Goal: Task Accomplishment & Management: Manage account settings

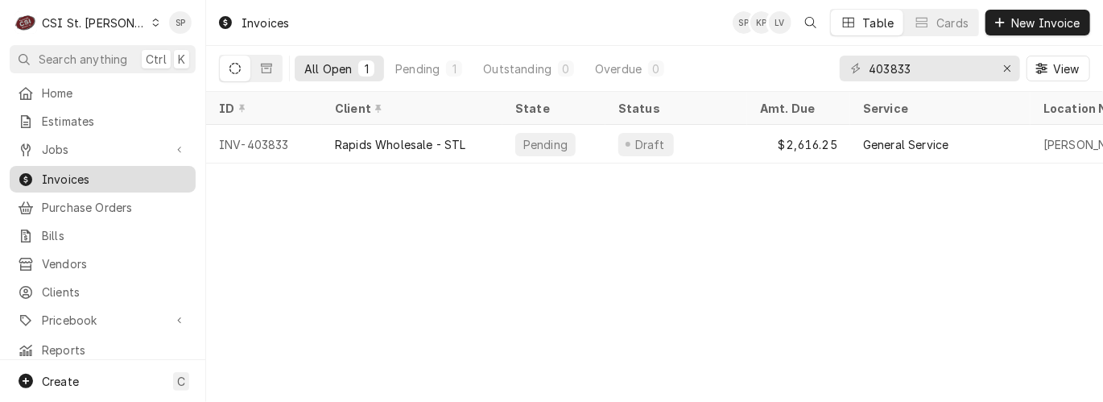
click at [137, 171] on span "Invoices" at bounding box center [115, 179] width 146 height 17
click at [910, 61] on input "403833" at bounding box center [929, 69] width 121 height 26
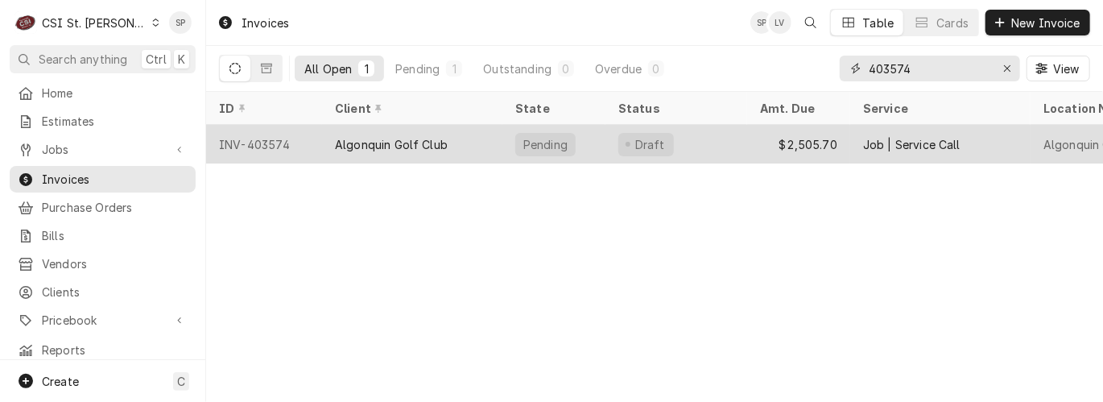
type input "403574"
click at [290, 141] on div "INV-403574" at bounding box center [264, 144] width 116 height 39
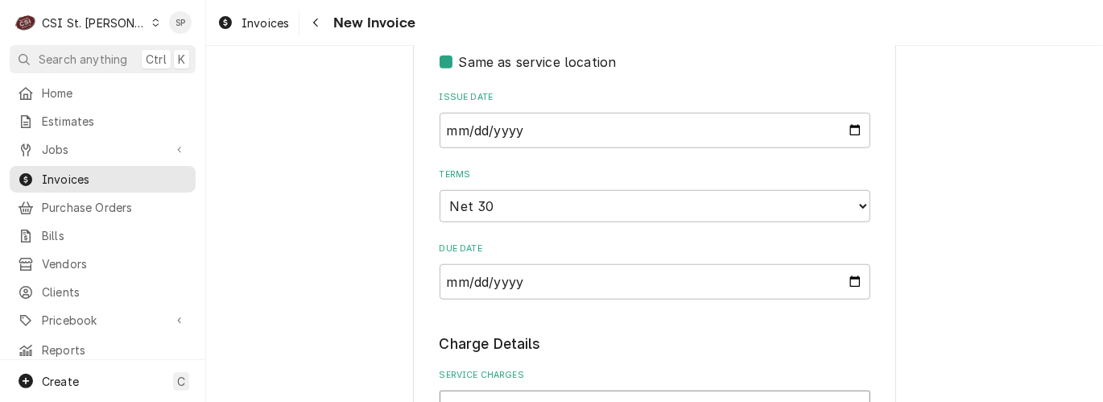
scroll to position [715, 0]
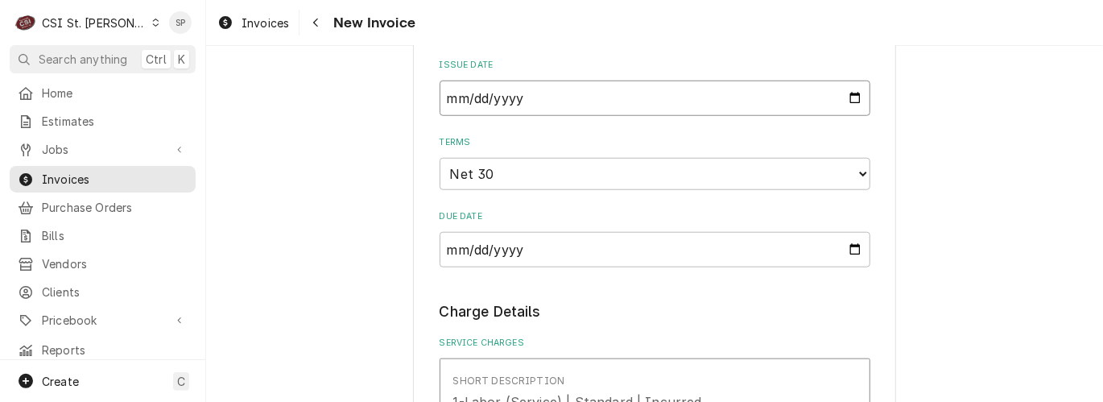
click at [847, 103] on input "2025-08-29" at bounding box center [655, 98] width 431 height 35
type input "2025-08-31"
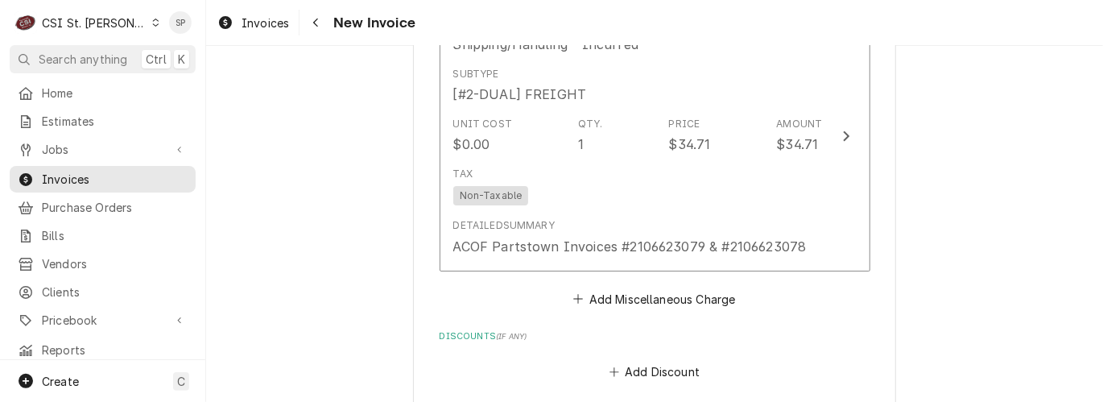
scroll to position [2683, 0]
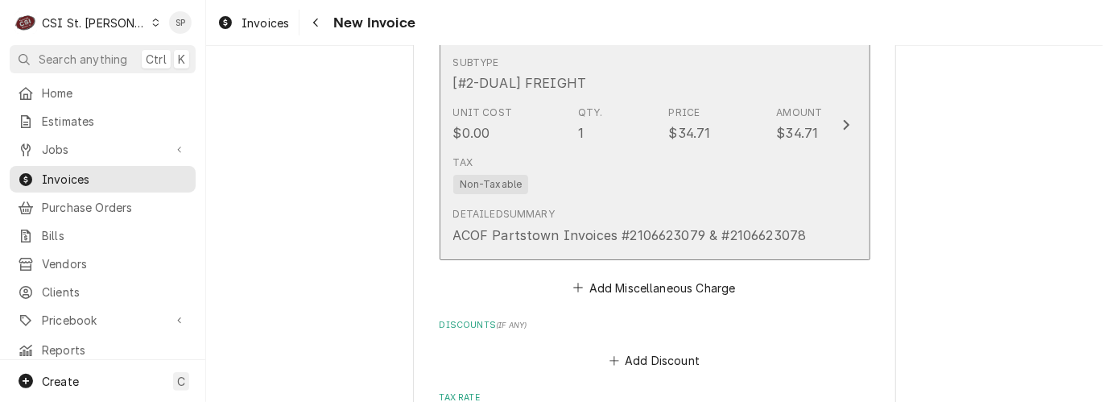
click at [668, 200] on div "Detailed Summary ACOF Partstown Invoices #2106623079 & #2106623078" at bounding box center [638, 225] width 370 height 50
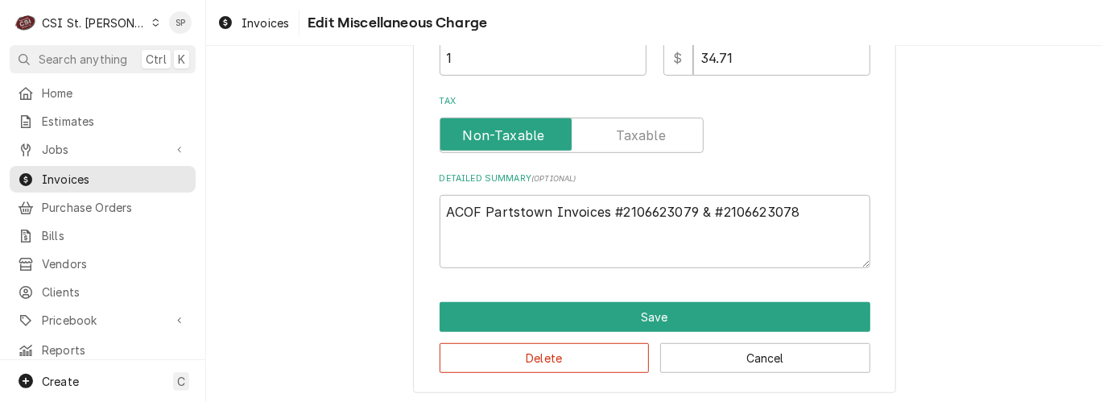
scroll to position [374, 0]
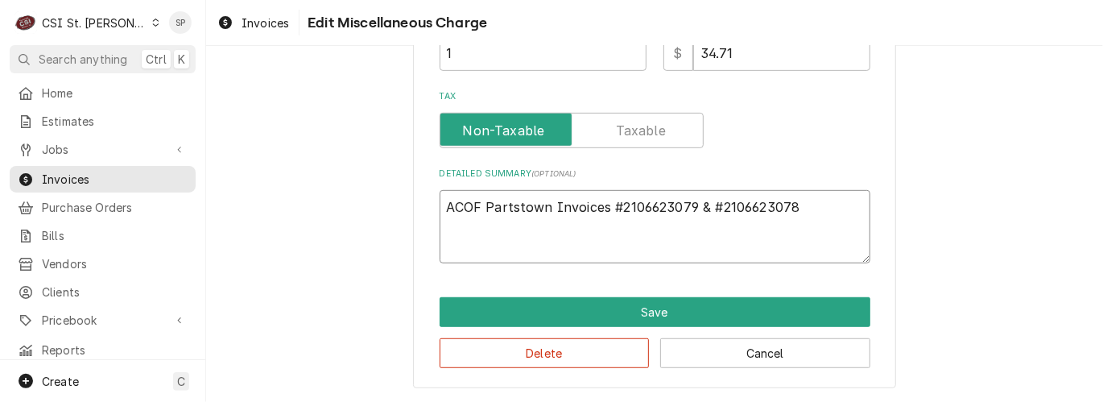
drag, startPoint x: 814, startPoint y: 206, endPoint x: 270, endPoint y: 272, distance: 548.2
click at [270, 272] on div "Use the fields below to edit this miscellaneous charge Short Description Shippi…" at bounding box center [654, 45] width 897 height 714
type textarea "x"
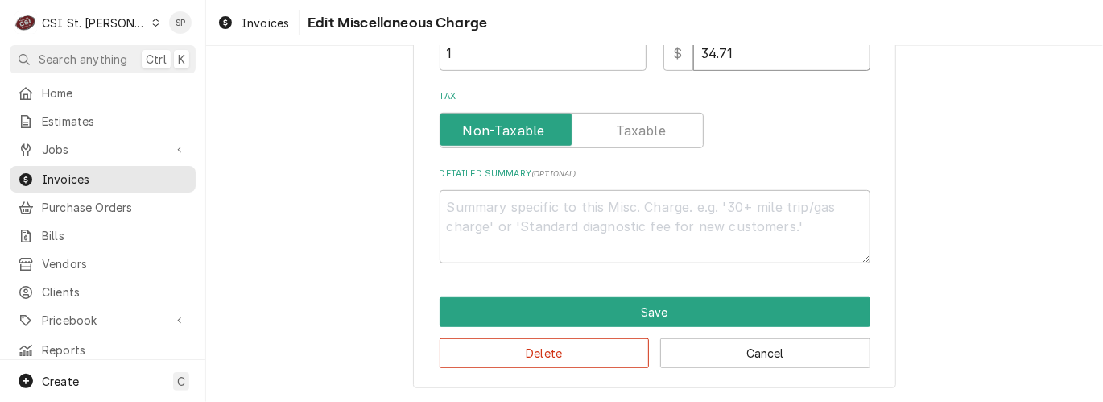
click at [745, 56] on input "34.71" at bounding box center [781, 52] width 177 height 35
type textarea "x"
type input "34.7"
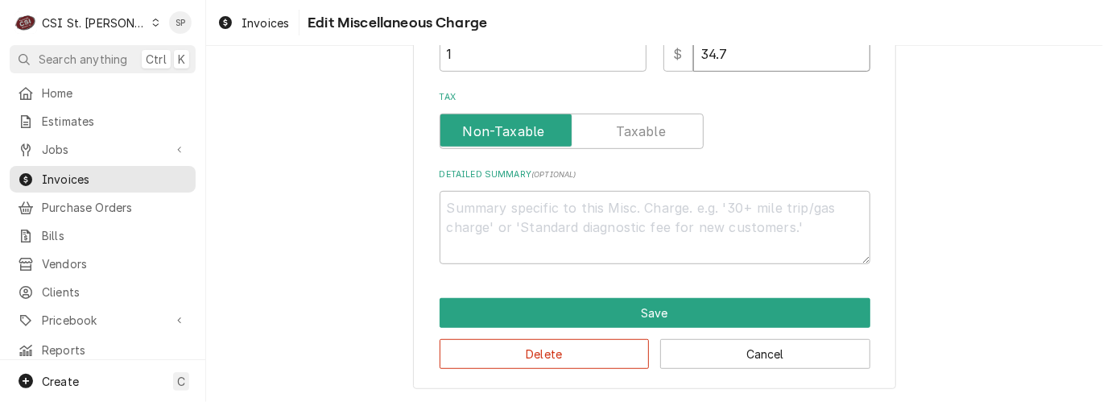
type textarea "x"
type input "34"
type textarea "x"
type input "3"
type textarea "x"
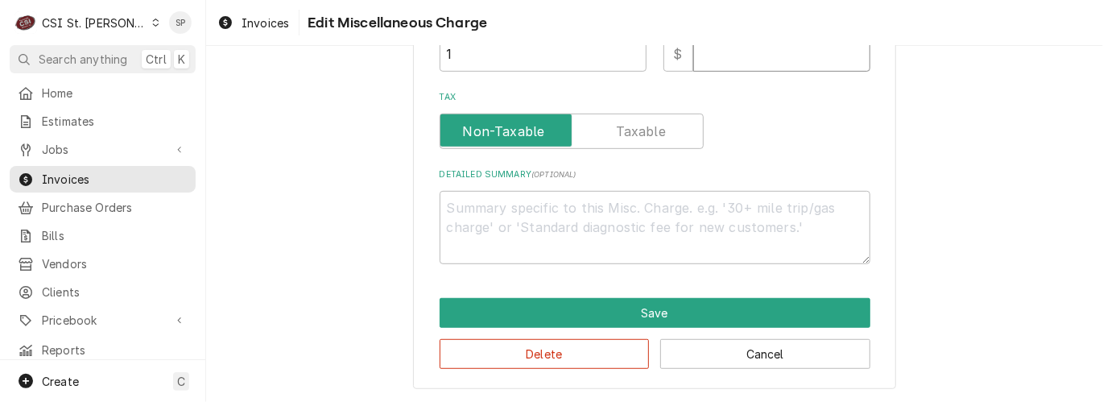
type textarea "x"
type input "4"
type textarea "x"
type input "45"
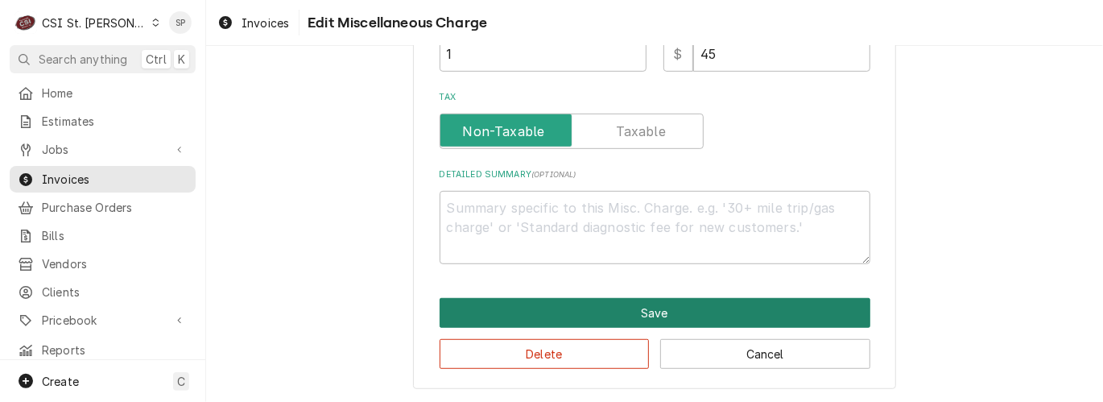
click at [614, 305] on button "Save" at bounding box center [655, 313] width 431 height 30
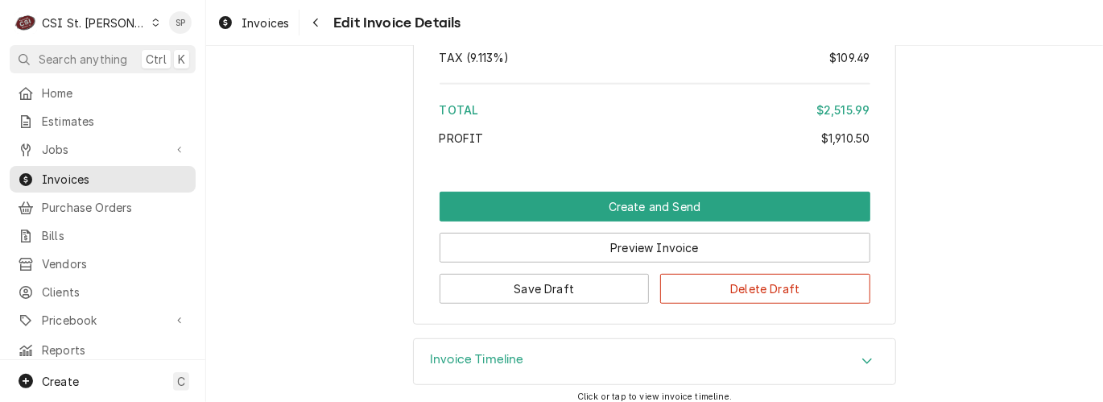
scroll to position [3333, 0]
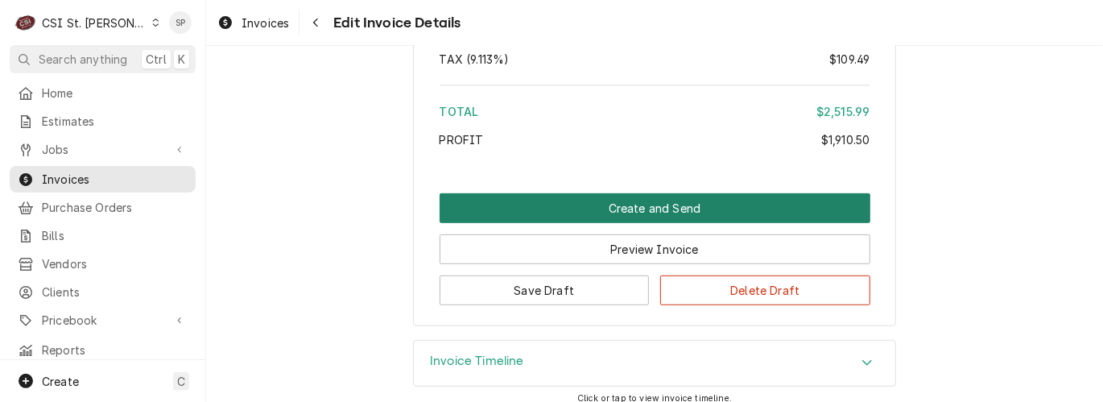
click at [692, 194] on button "Create and Send" at bounding box center [655, 208] width 431 height 30
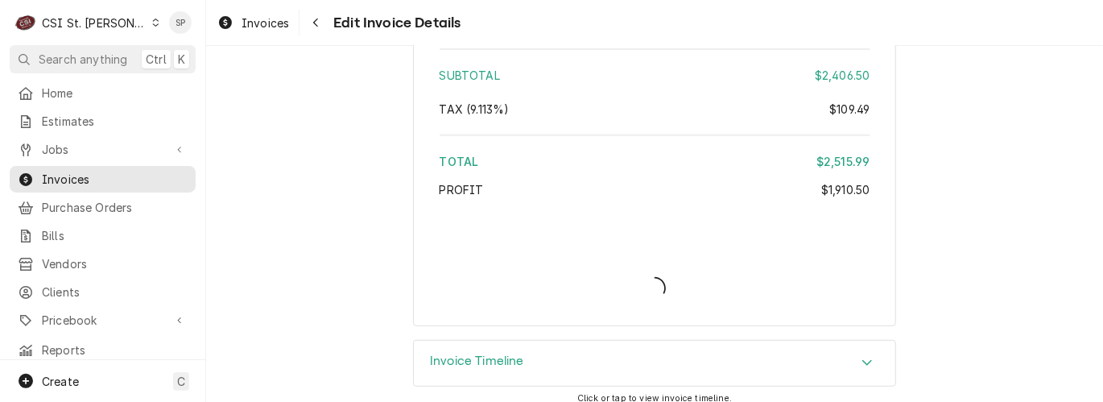
type textarea "x"
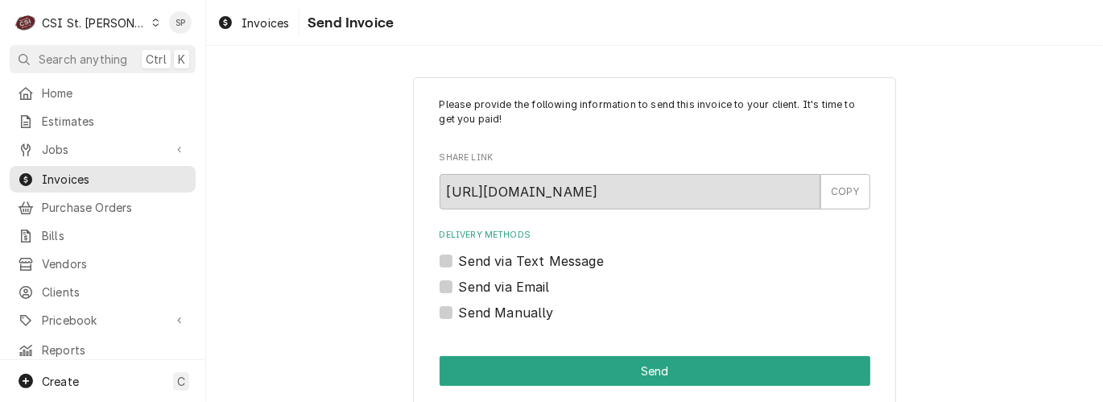
click at [459, 283] on label "Send via Email" at bounding box center [504, 286] width 91 height 19
click at [459, 283] on input "Send via Email" at bounding box center [674, 294] width 431 height 35
checkbox input "true"
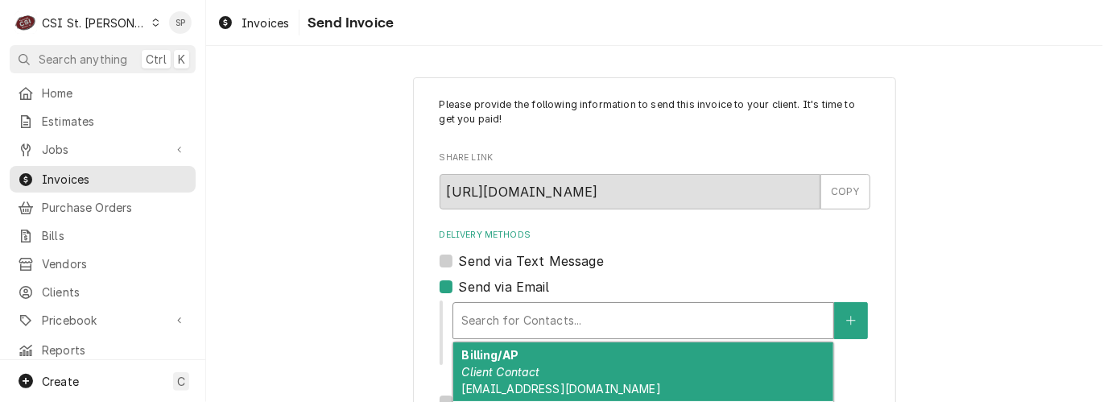
click at [518, 320] on div "Delivery Methods" at bounding box center [643, 320] width 364 height 29
click at [512, 365] on em "Client Contact" at bounding box center [500, 372] width 78 height 14
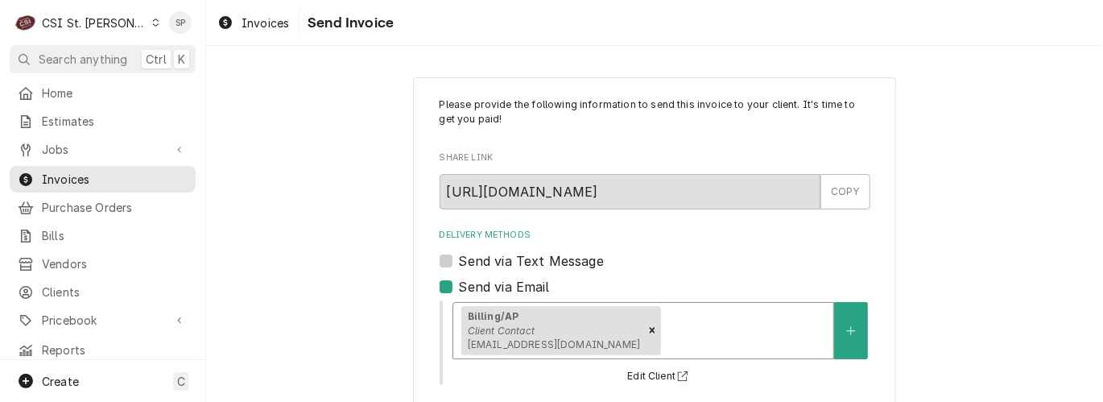
scroll to position [300, 0]
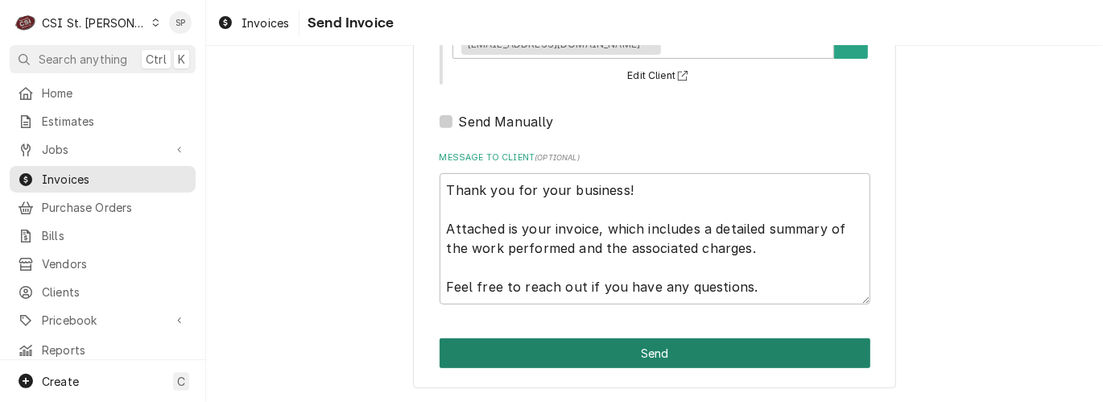
click at [704, 353] on button "Send" at bounding box center [655, 353] width 431 height 30
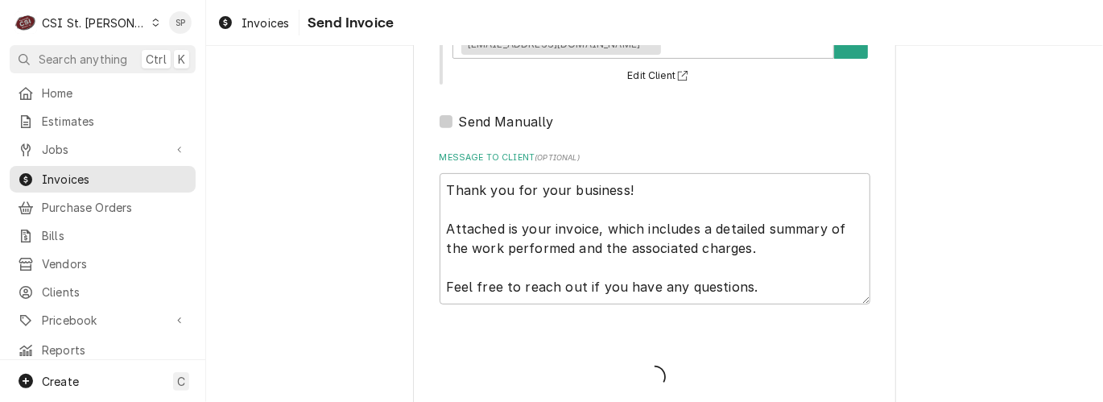
type textarea "x"
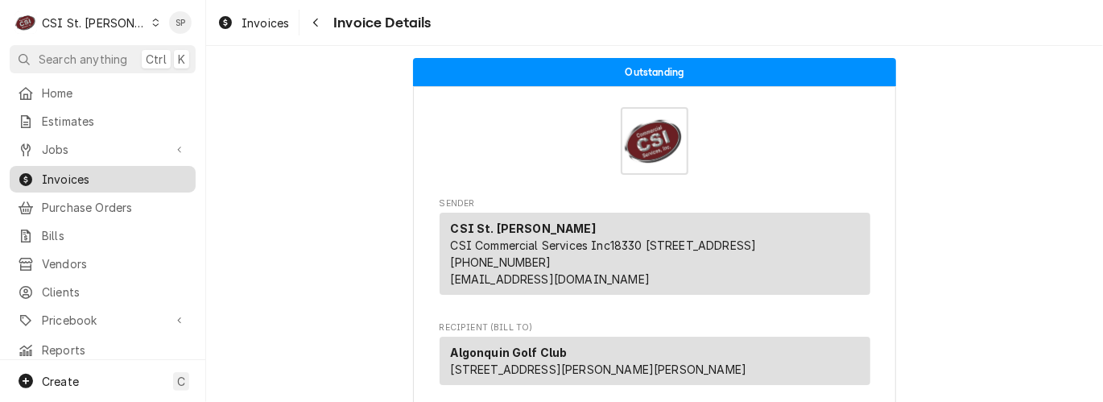
click at [144, 171] on span "Invoices" at bounding box center [115, 179] width 146 height 17
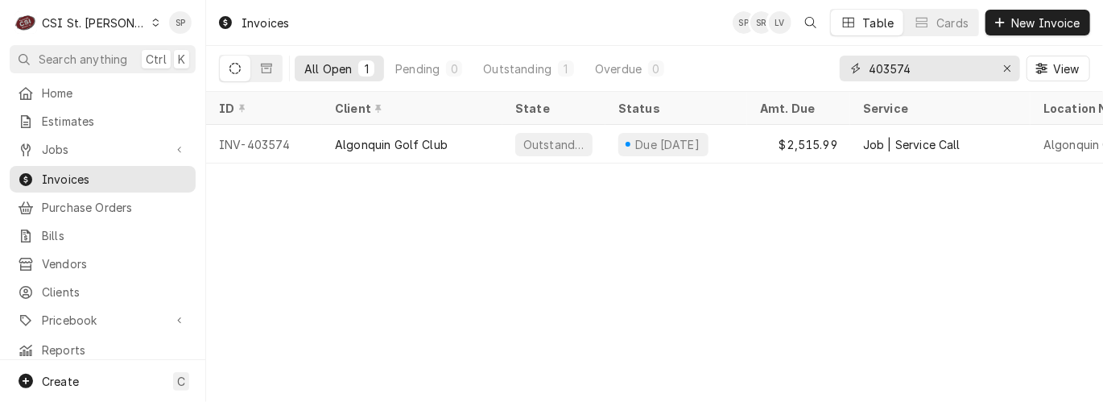
click at [917, 68] on input "403574" at bounding box center [929, 69] width 121 height 26
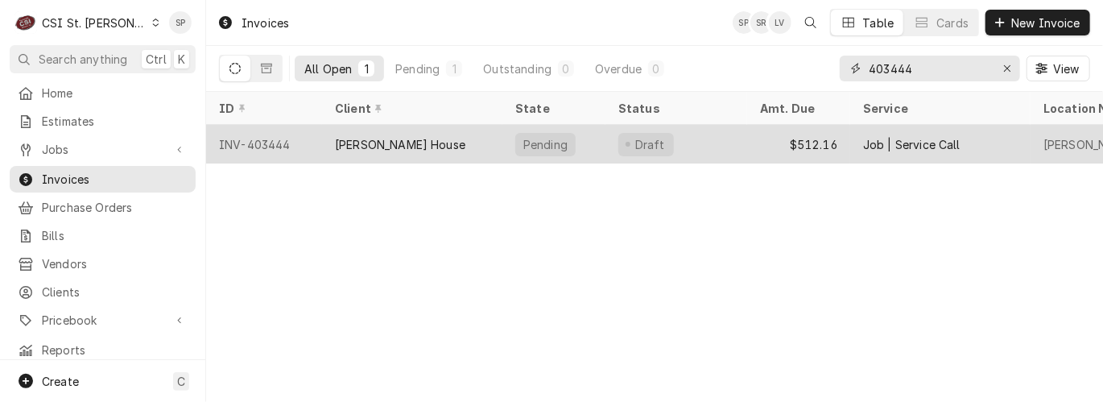
type input "403444"
click at [251, 138] on div "INV-403444" at bounding box center [264, 144] width 116 height 39
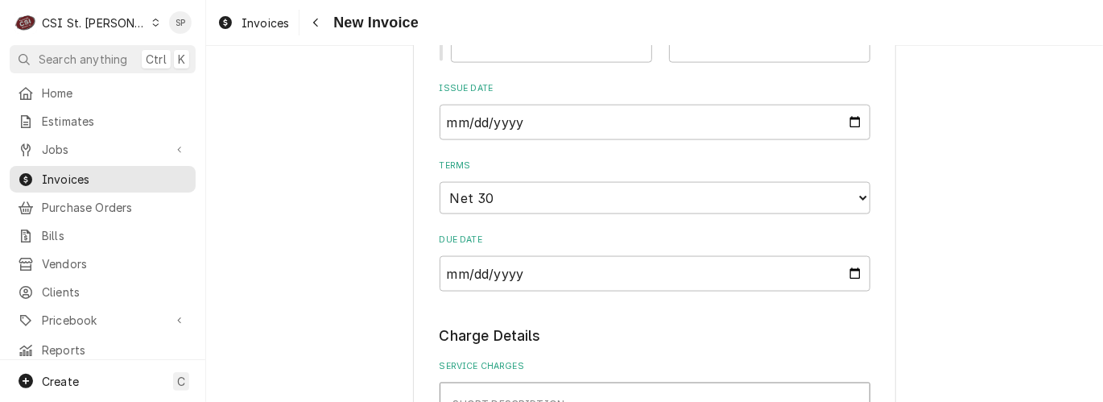
scroll to position [1145, 0]
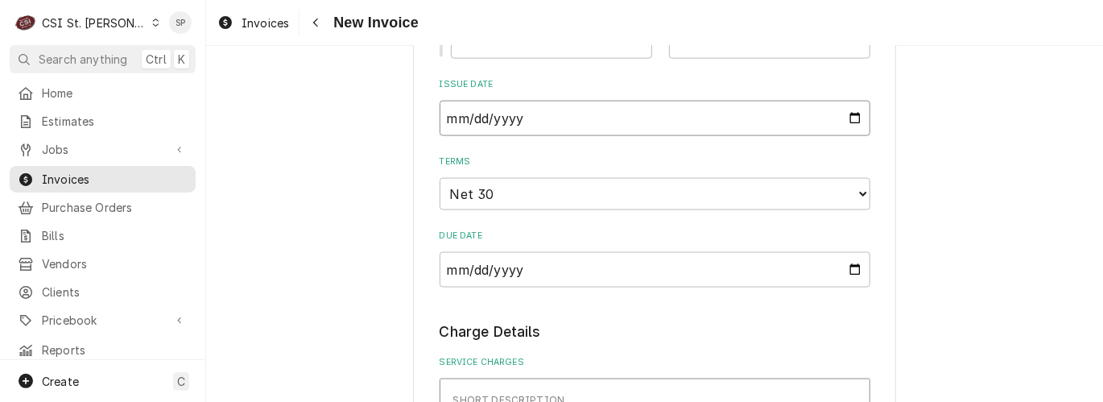
click at [848, 121] on input "2025-08-26" at bounding box center [655, 118] width 431 height 35
type input "2025-08-31"
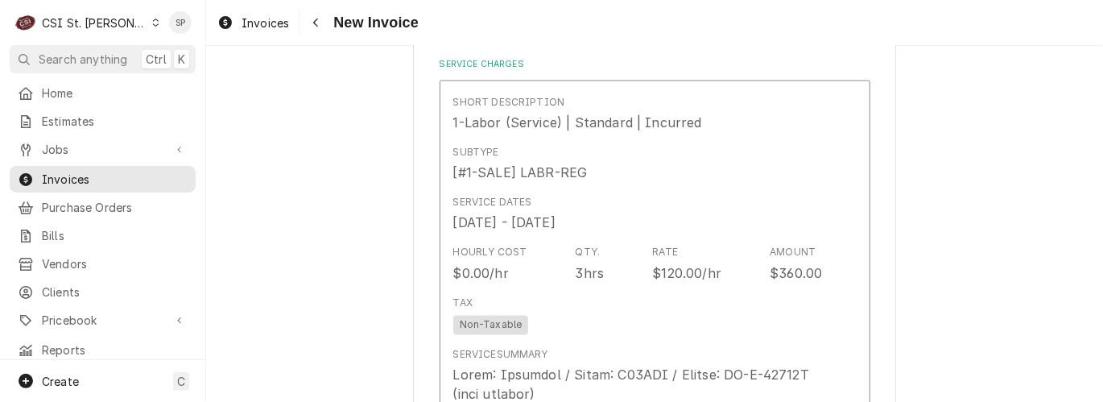
scroll to position [1466, 0]
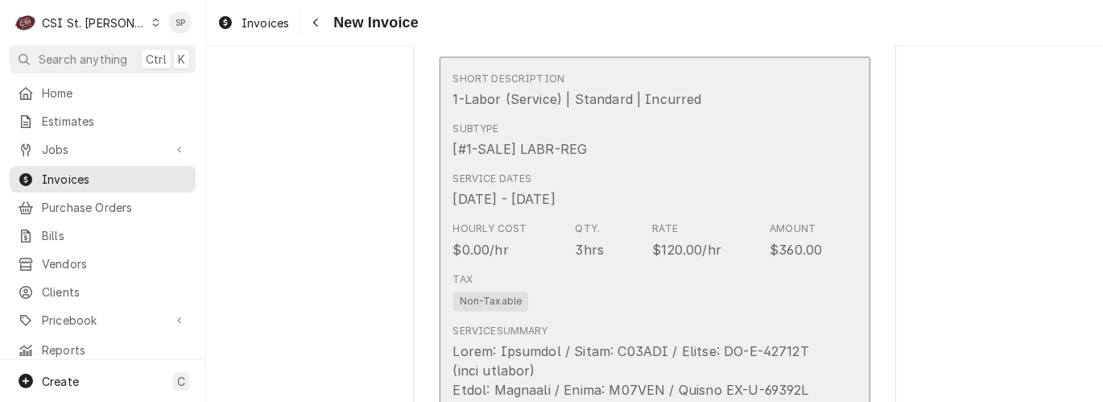
click at [658, 213] on div "Service Dates Aug 6, 2025 - Aug 25, 2025" at bounding box center [638, 191] width 370 height 50
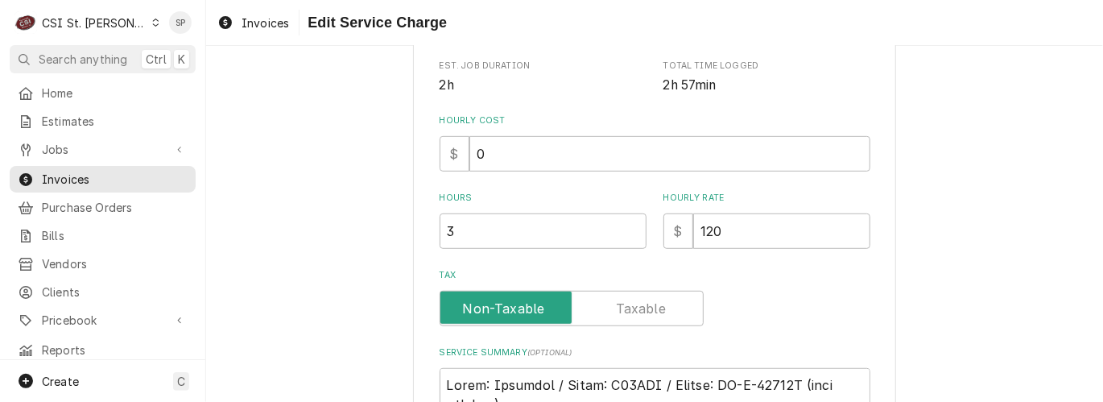
scroll to position [429, 0]
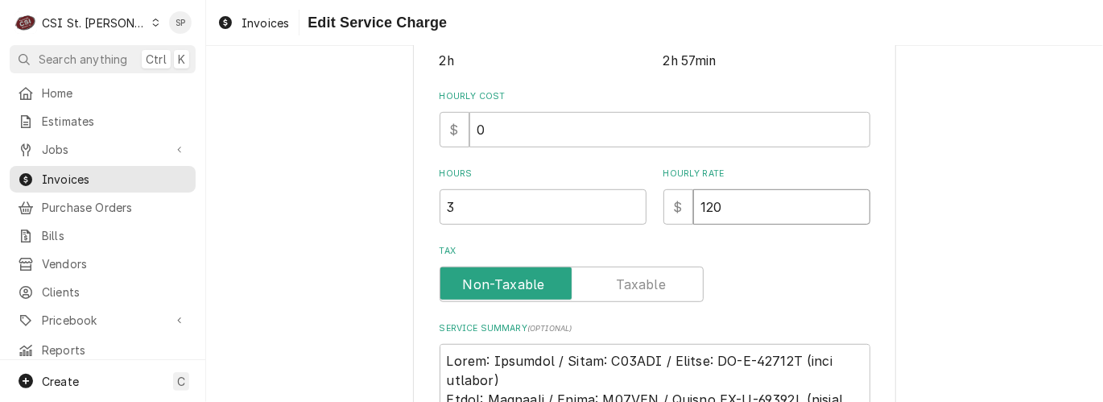
click at [745, 208] on input "120" at bounding box center [781, 206] width 177 height 35
type textarea "x"
type input "12"
type textarea "x"
type input "1"
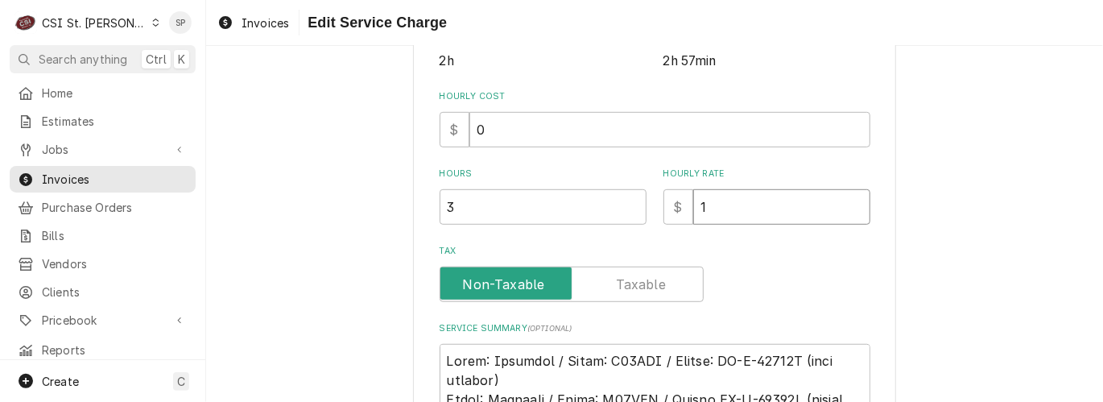
type textarea "x"
type input "1"
type textarea "x"
type input "13"
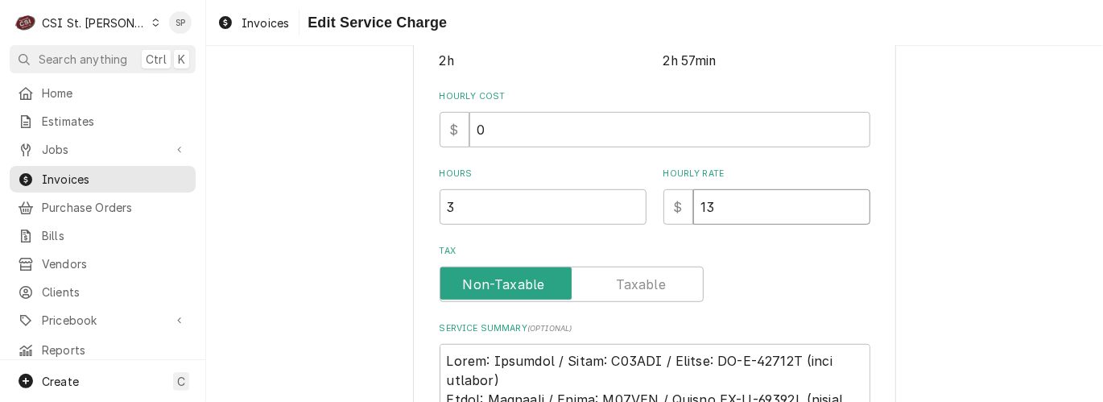
type textarea "x"
type input "130"
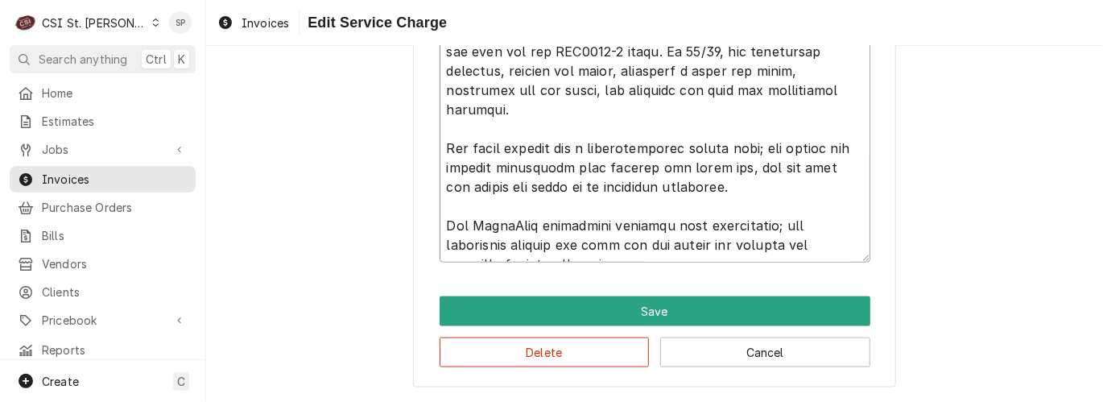
scroll to position [19, 0]
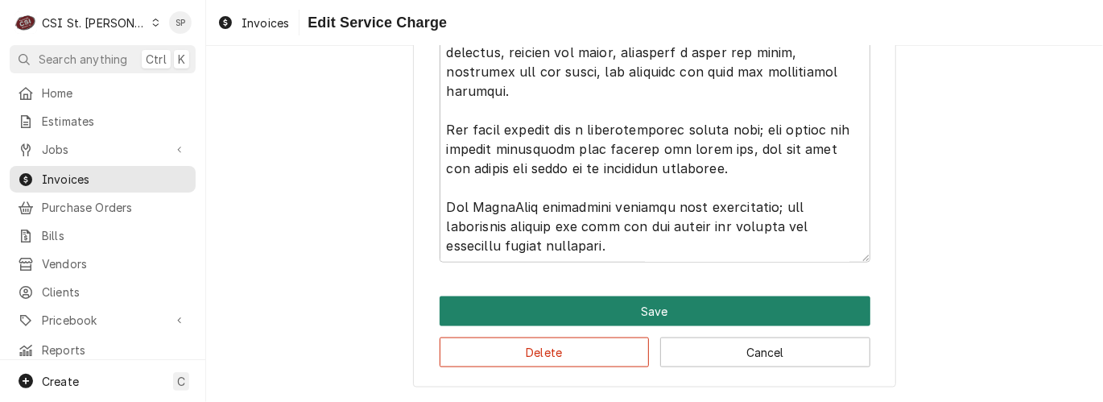
click at [626, 317] on button "Save" at bounding box center [655, 311] width 431 height 30
type textarea "x"
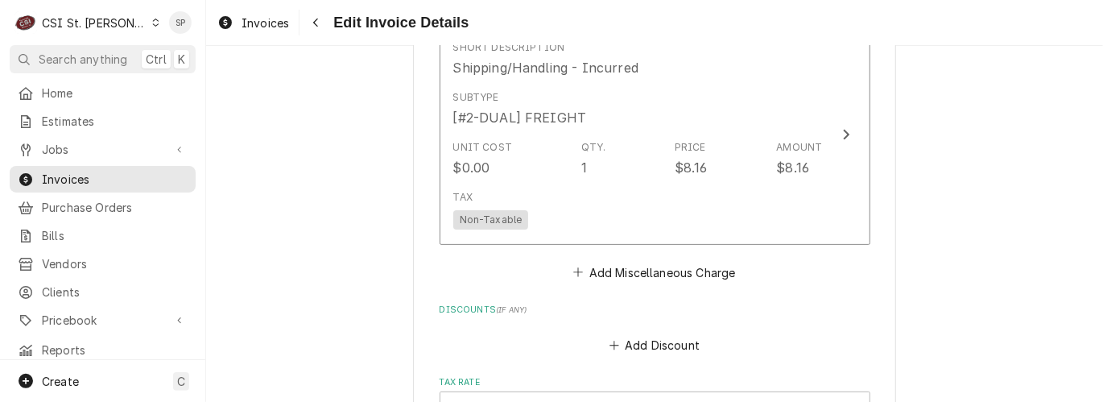
scroll to position [3153, 0]
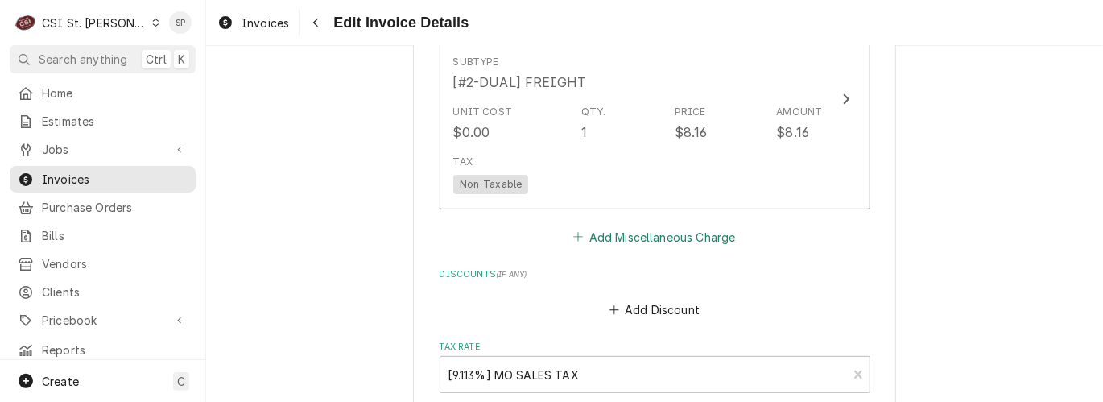
click at [683, 243] on button "Add Miscellaneous Charge" at bounding box center [654, 236] width 167 height 23
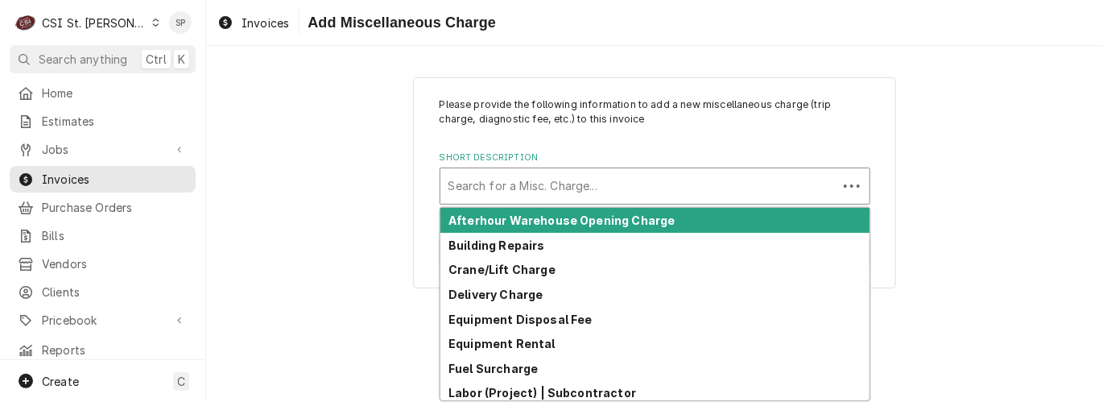
click at [658, 185] on div "Short Description" at bounding box center [638, 185] width 381 height 29
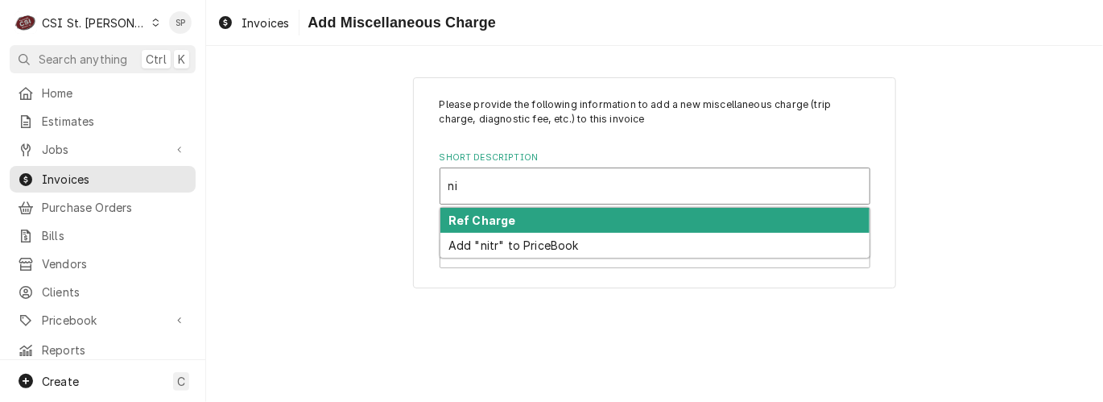
type input "n"
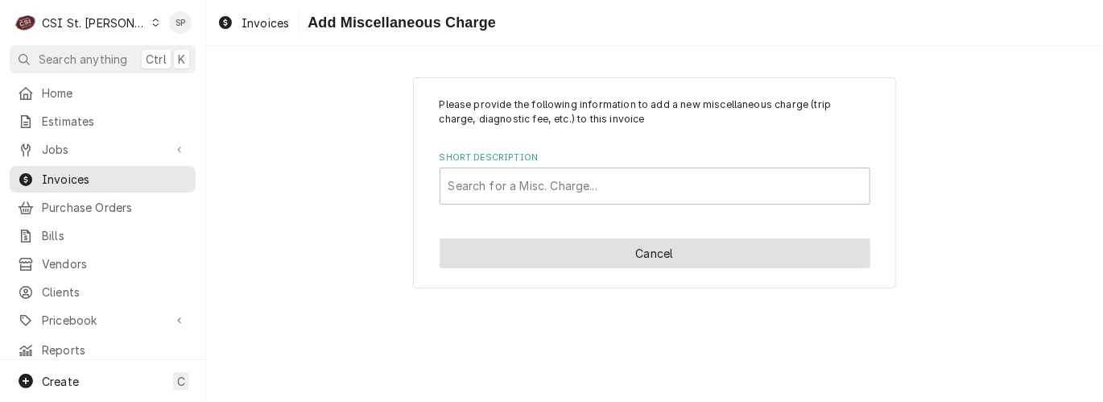
click at [665, 252] on button "Cancel" at bounding box center [655, 253] width 431 height 30
type textarea "x"
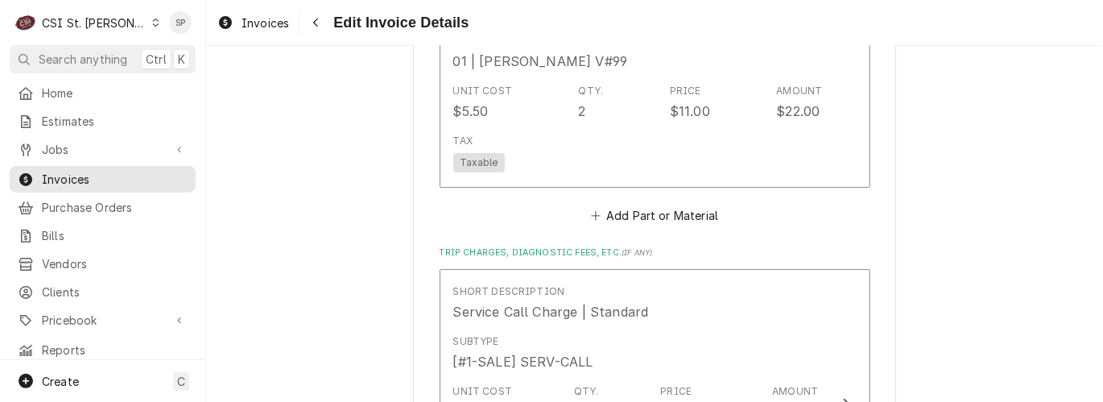
scroll to position [2591, 0]
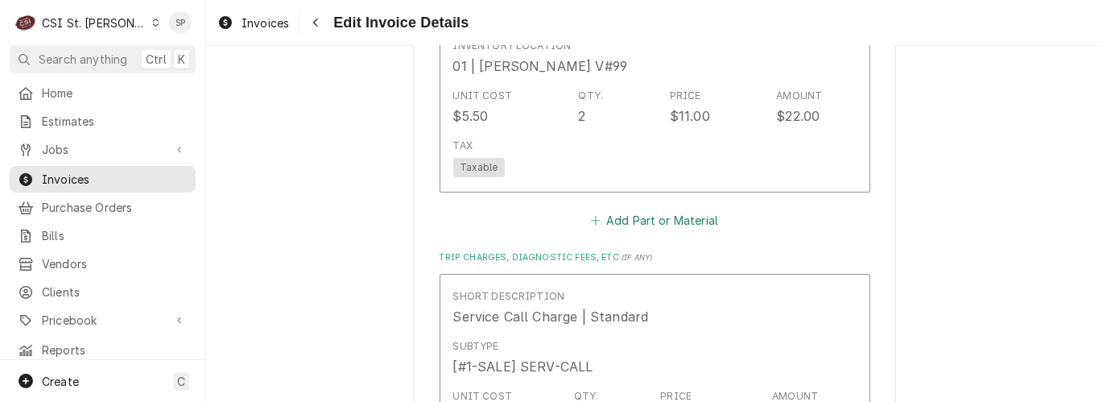
click at [665, 221] on button "Add Part or Material" at bounding box center [654, 220] width 133 height 23
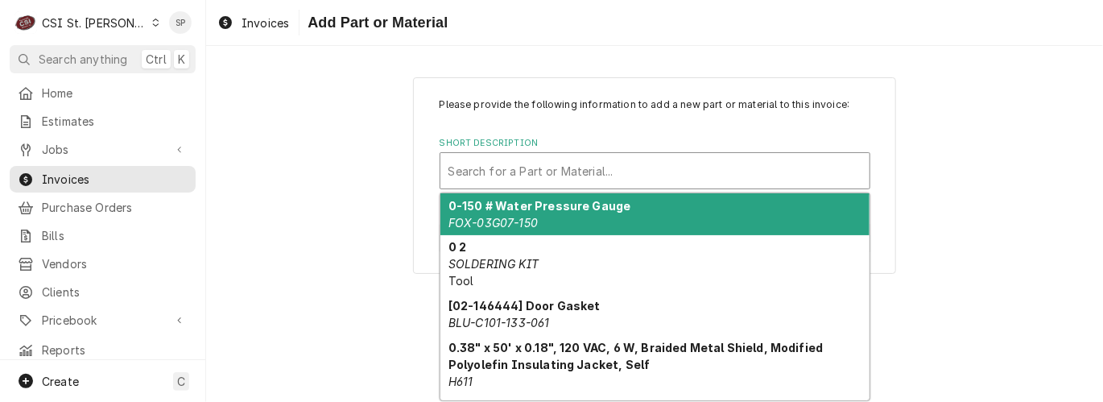
click at [654, 164] on div "Short Description" at bounding box center [654, 170] width 413 height 29
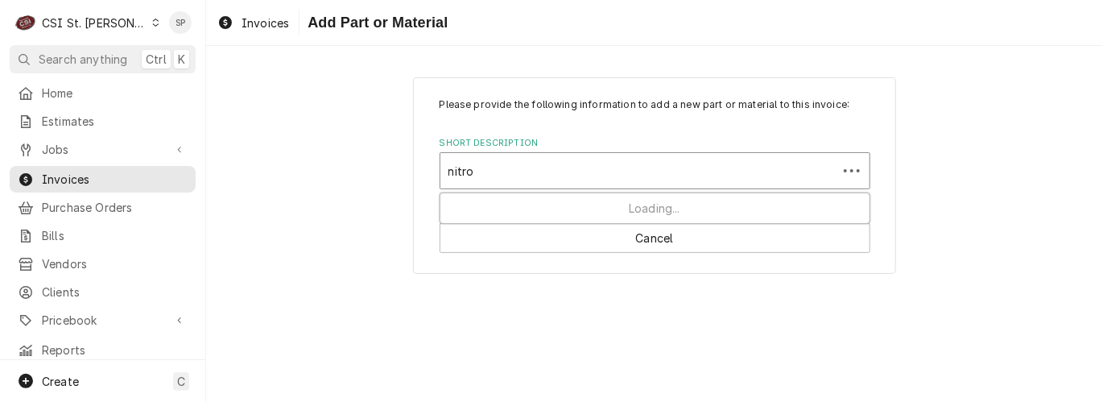
type input "nitrog"
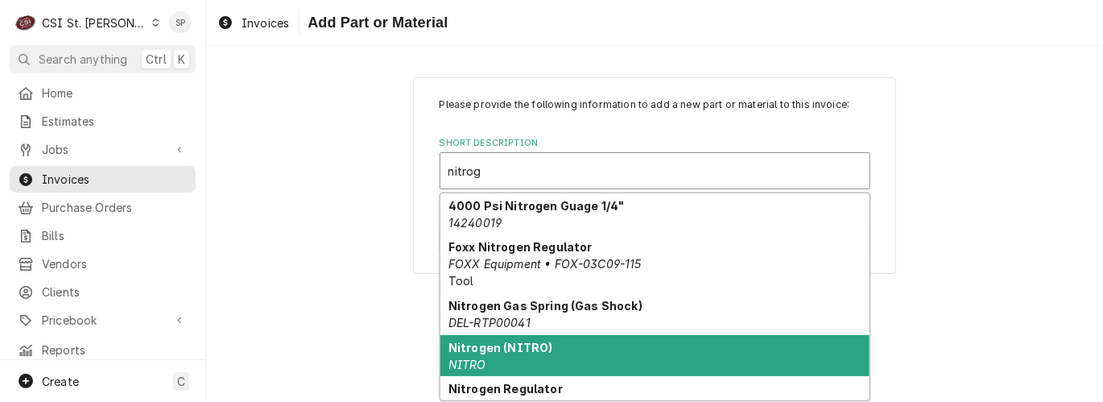
click at [492, 362] on div "Nitrogen (NITRO) NITRO" at bounding box center [654, 356] width 429 height 42
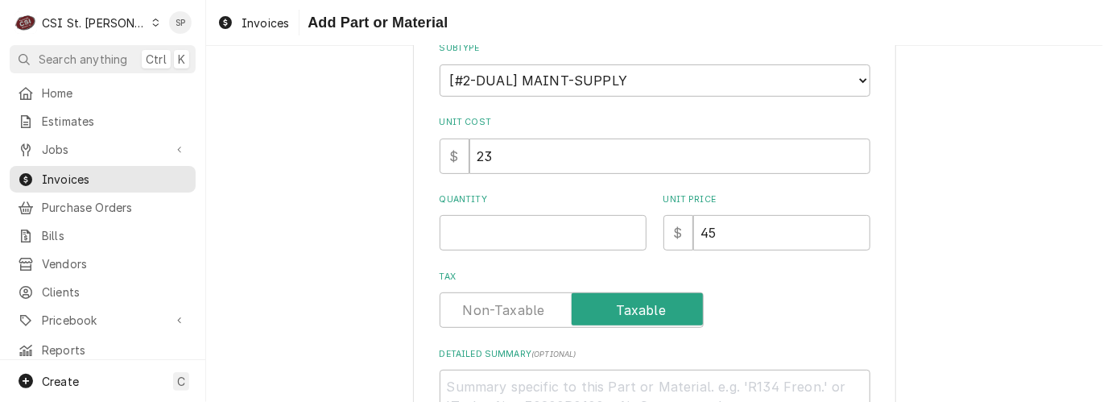
scroll to position [250, 0]
click at [508, 217] on input "Quantity" at bounding box center [543, 230] width 207 height 35
type textarea "x"
type input "1"
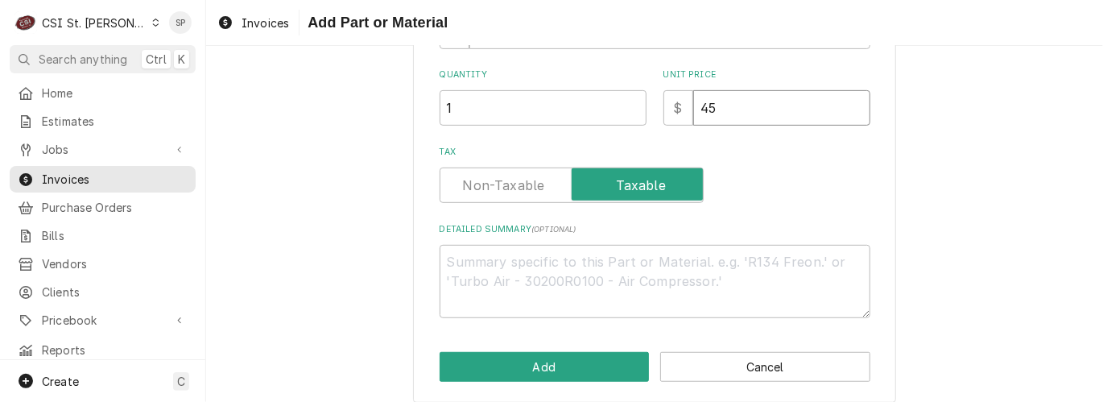
scroll to position [387, 0]
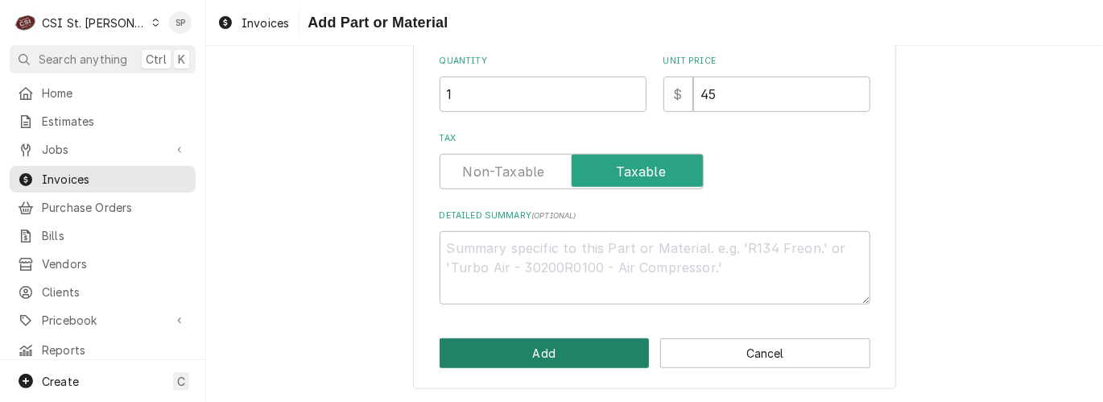
click at [576, 355] on button "Add" at bounding box center [545, 353] width 210 height 30
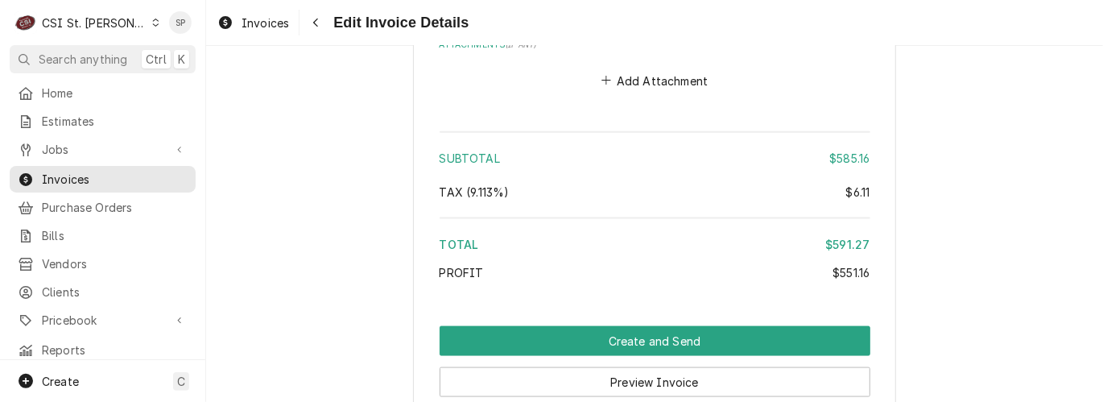
scroll to position [4098, 0]
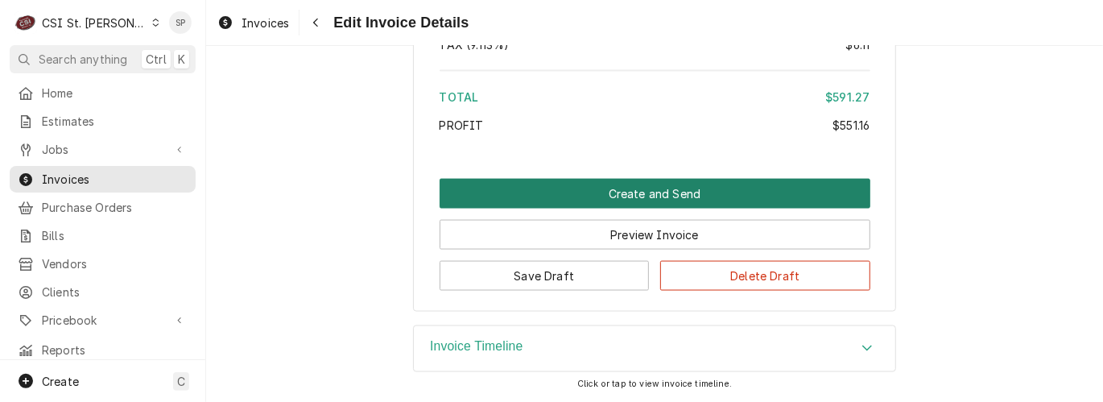
click at [692, 200] on button "Create and Send" at bounding box center [655, 194] width 431 height 30
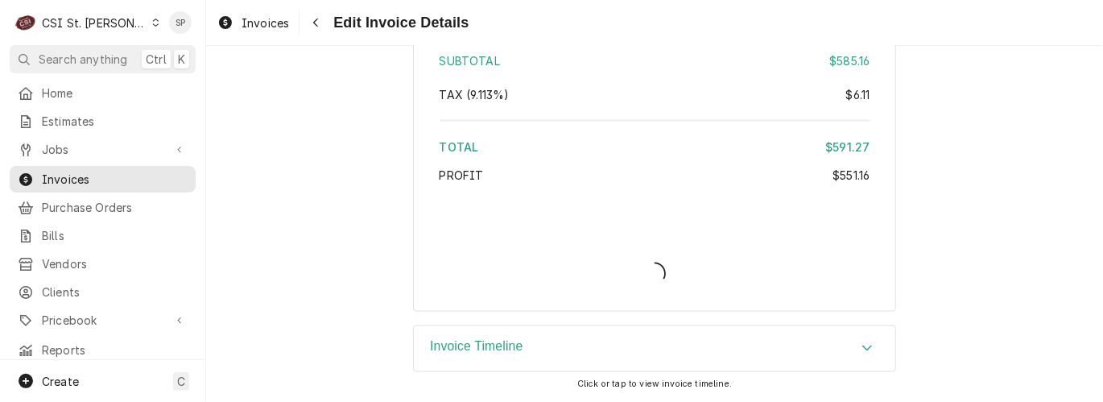
scroll to position [4048, 0]
type textarea "x"
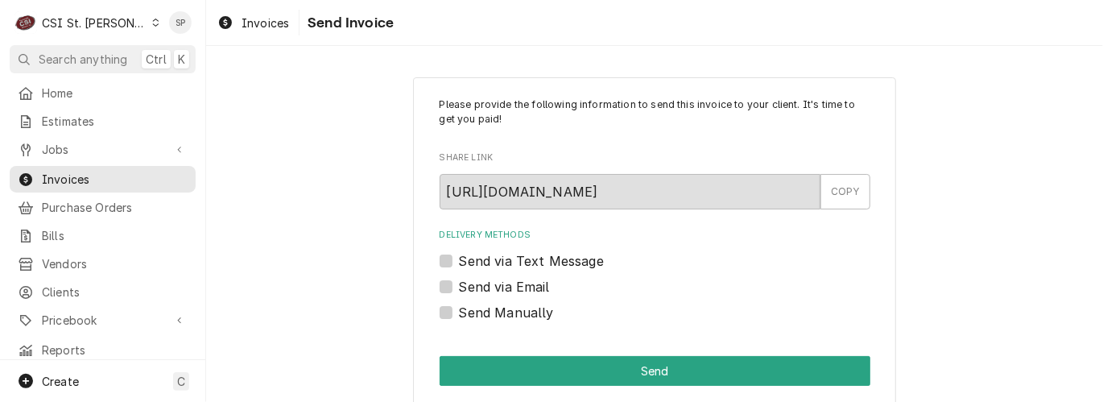
click at [459, 279] on label "Send via Email" at bounding box center [504, 286] width 91 height 19
click at [459, 279] on input "Send via Email" at bounding box center [674, 294] width 431 height 35
checkbox input "true"
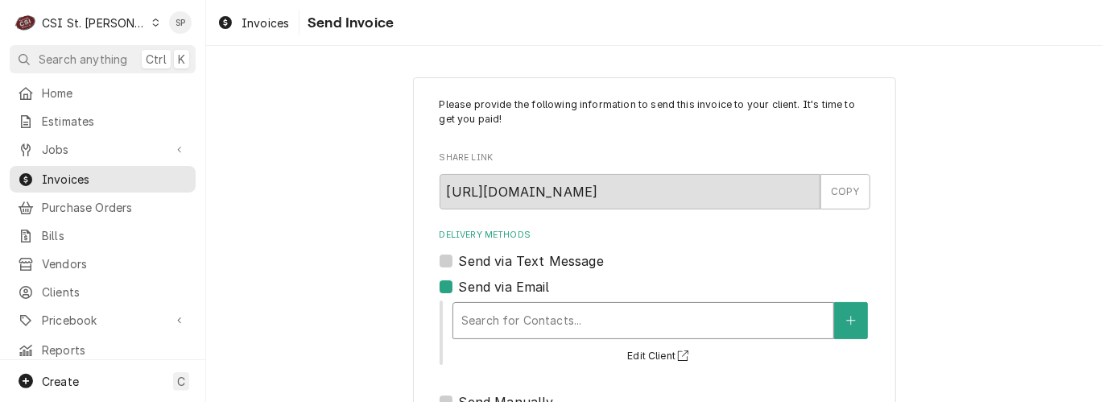
click at [472, 312] on div "Delivery Methods" at bounding box center [643, 320] width 364 height 29
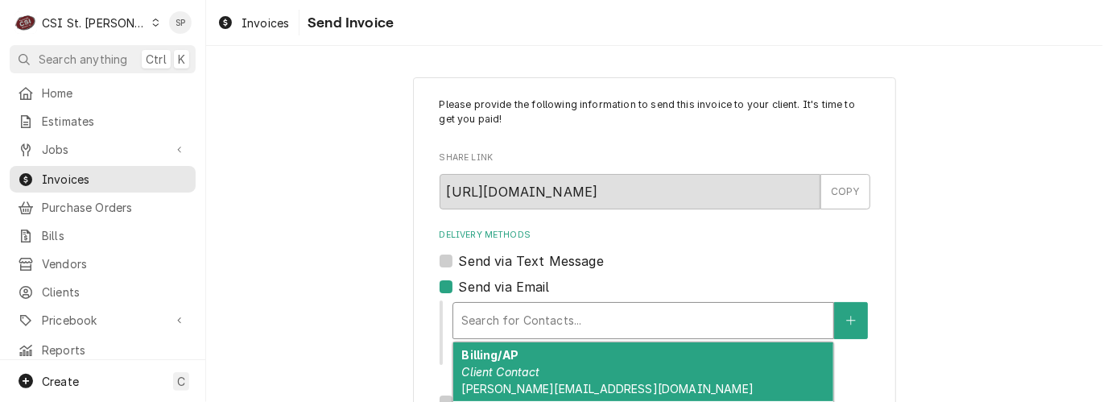
click at [493, 363] on div "Billing/AP Client Contact benj@ruthschris.us" at bounding box center [643, 371] width 380 height 59
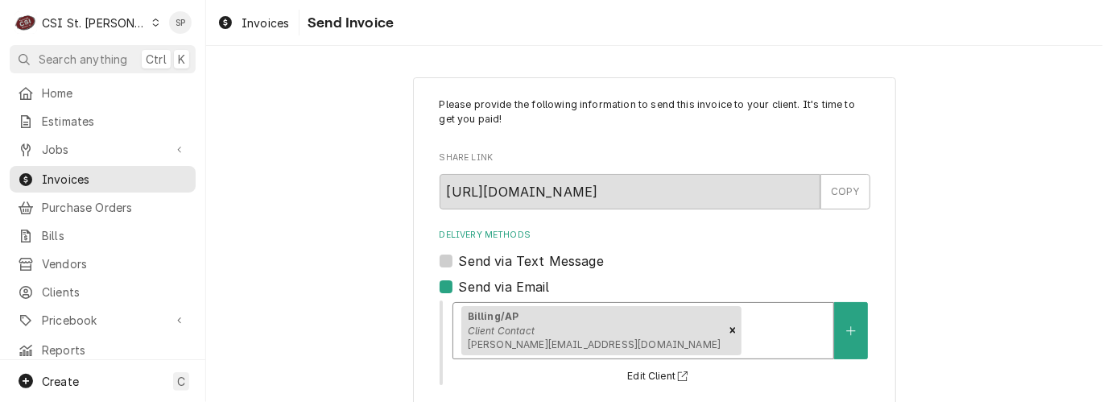
scroll to position [300, 0]
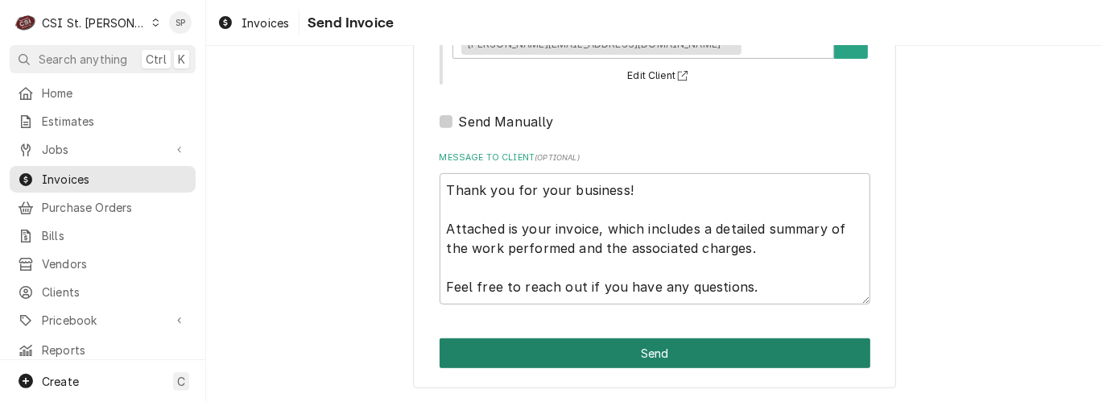
click at [712, 357] on button "Send" at bounding box center [655, 353] width 431 height 30
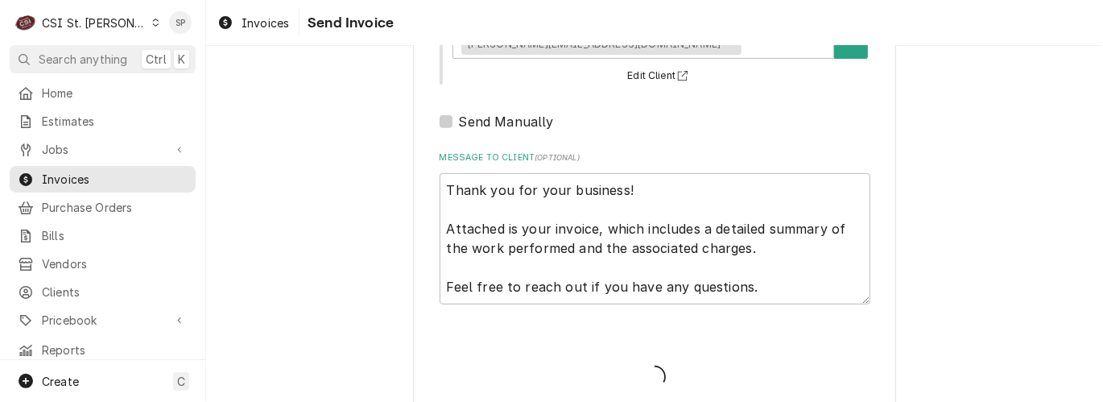
type textarea "x"
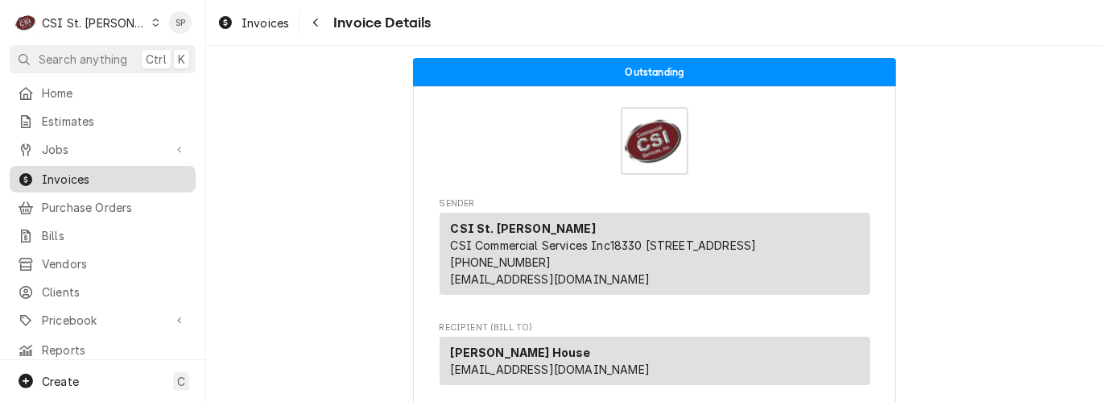
click at [163, 171] on span "Invoices" at bounding box center [115, 179] width 146 height 17
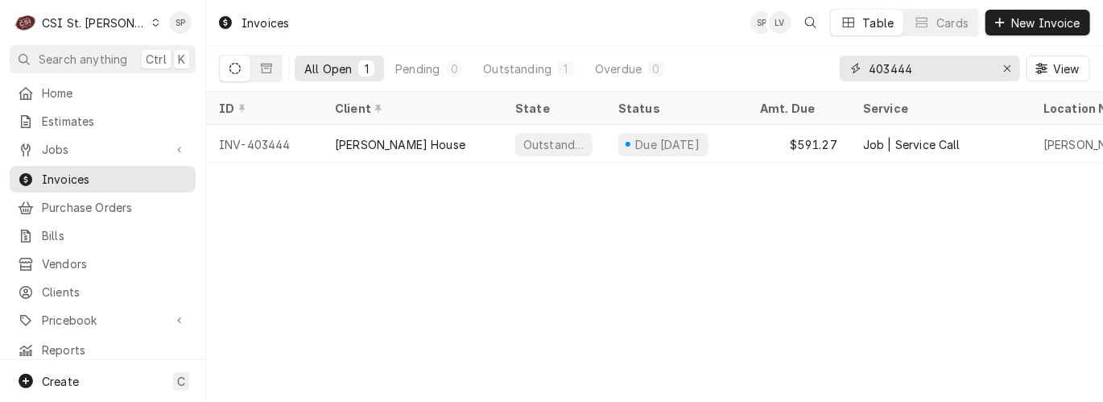
click at [930, 68] on input "403444" at bounding box center [929, 69] width 121 height 26
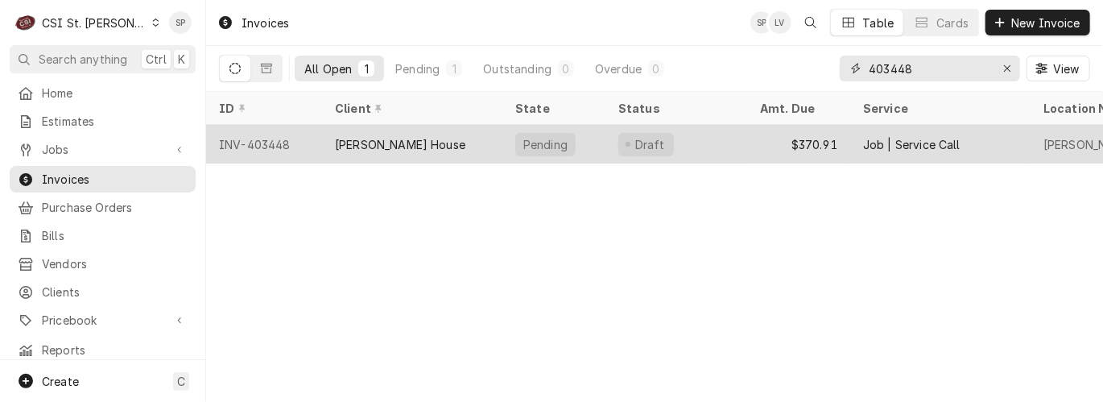
type input "403448"
click at [246, 135] on div "INV-403448" at bounding box center [264, 144] width 116 height 39
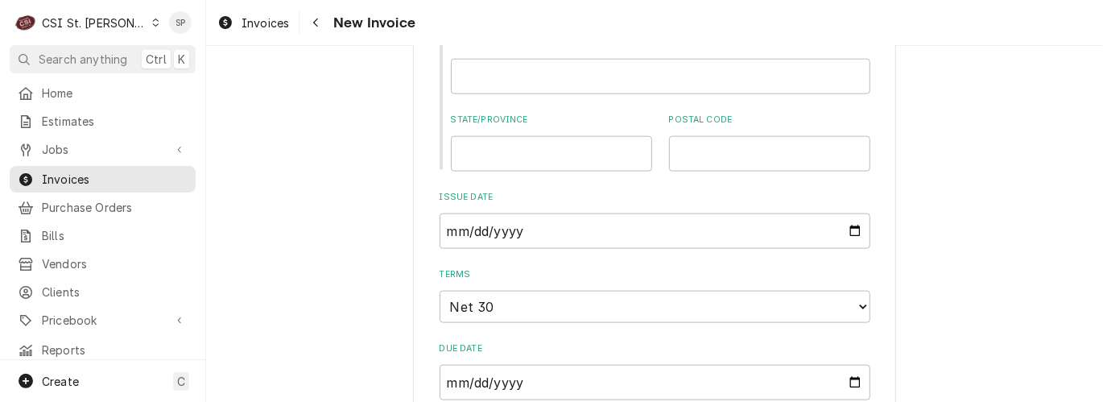
scroll to position [954, 0]
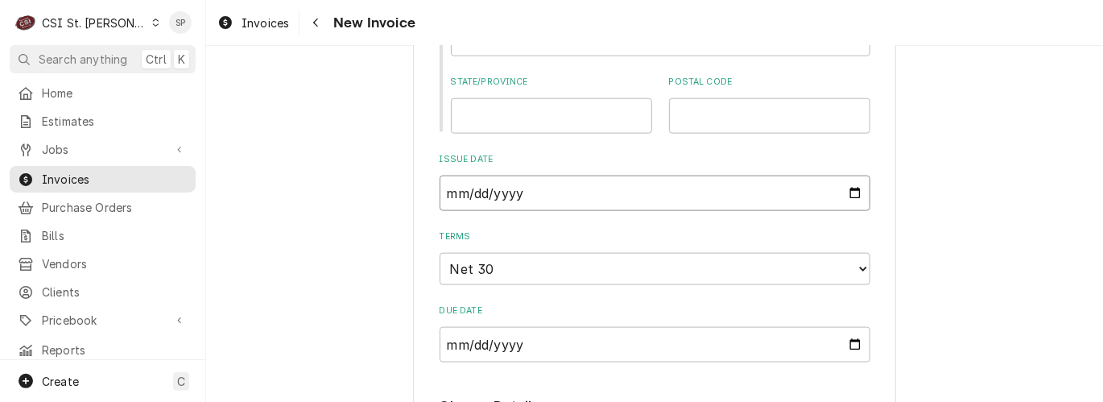
click at [845, 196] on input "[DATE]" at bounding box center [655, 192] width 431 height 35
type input "[DATE]"
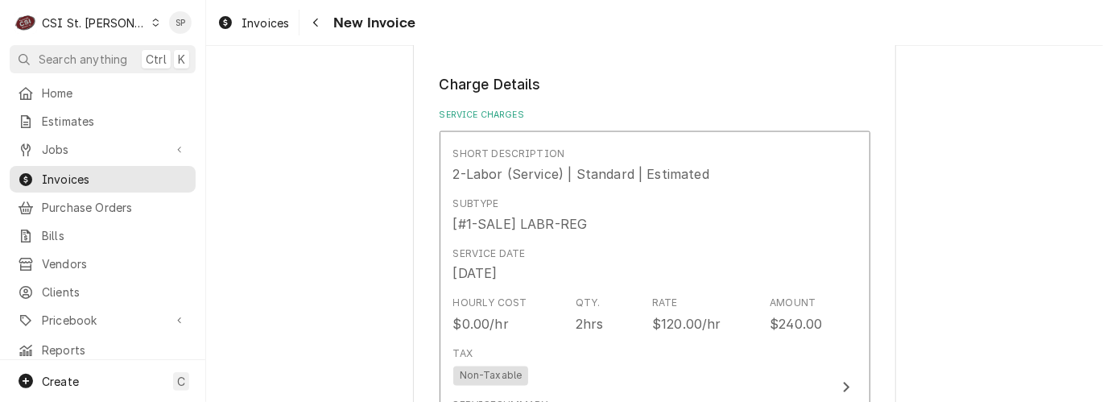
scroll to position [1311, 0]
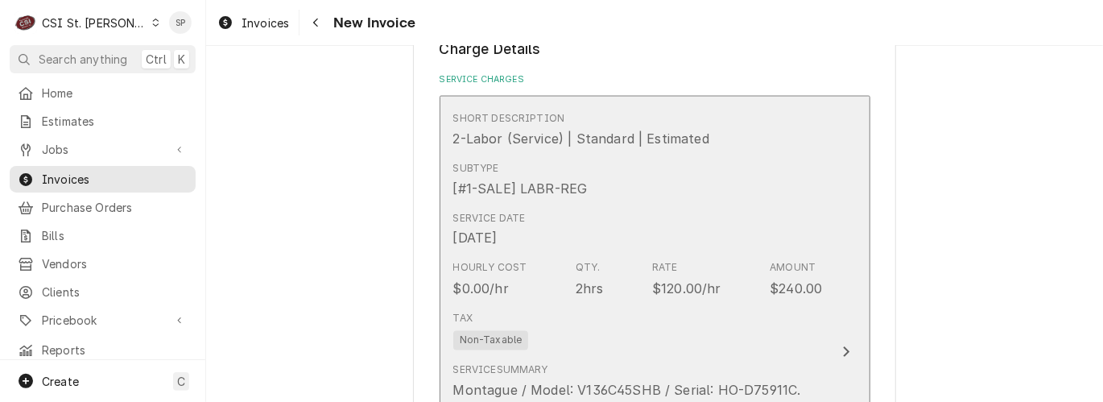
click at [675, 253] on div "Service Date [DATE]" at bounding box center [638, 229] width 370 height 50
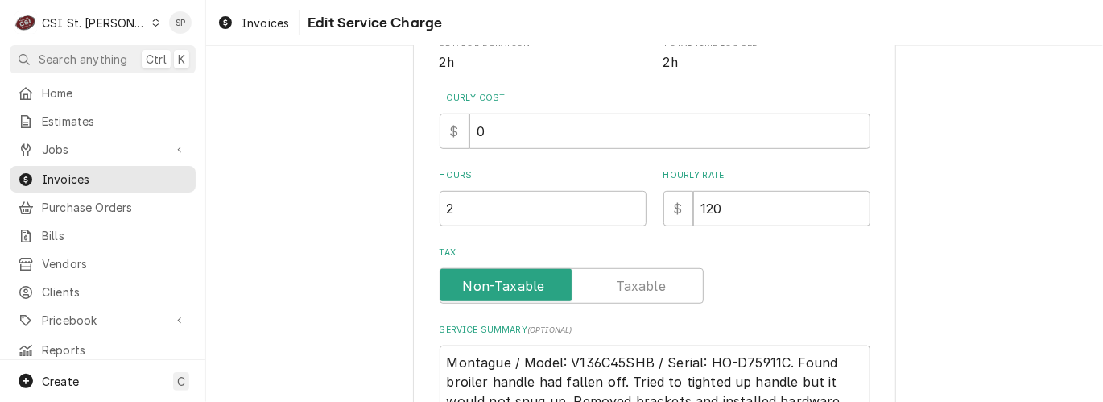
scroll to position [429, 0]
click at [766, 211] on input "120" at bounding box center [781, 206] width 177 height 35
type textarea "x"
type input "12"
type textarea "x"
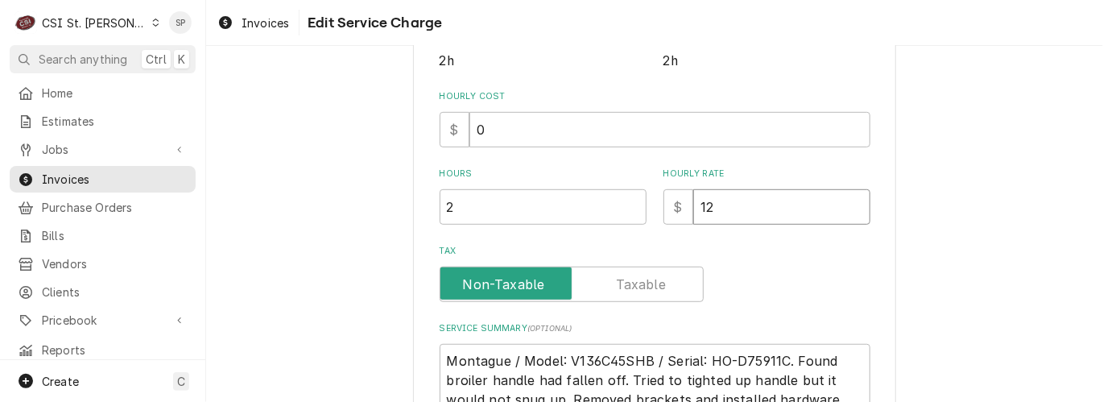
type input "1"
type textarea "x"
type input "13"
type textarea "x"
type input "130"
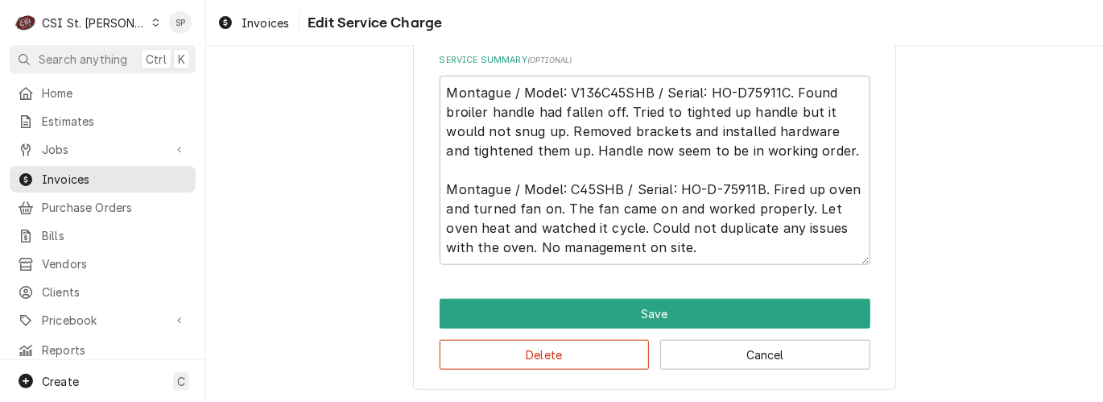
scroll to position [700, 0]
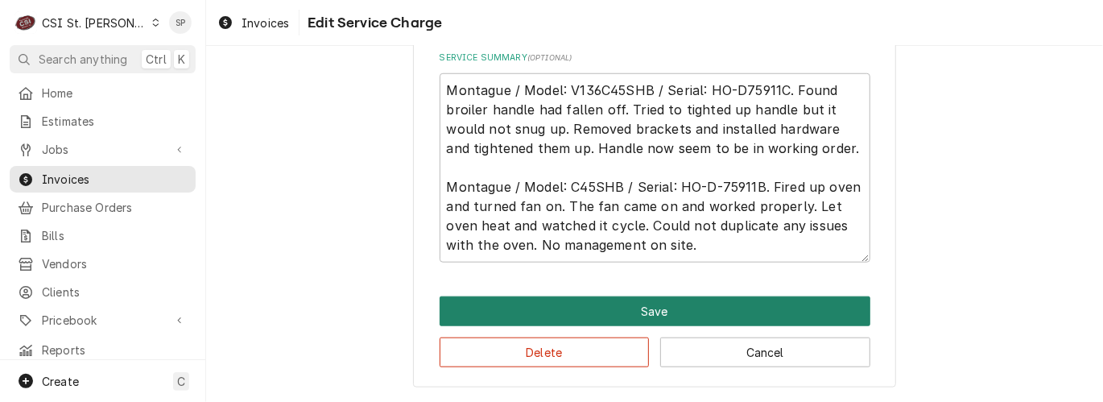
click at [577, 303] on button "Save" at bounding box center [655, 311] width 431 height 30
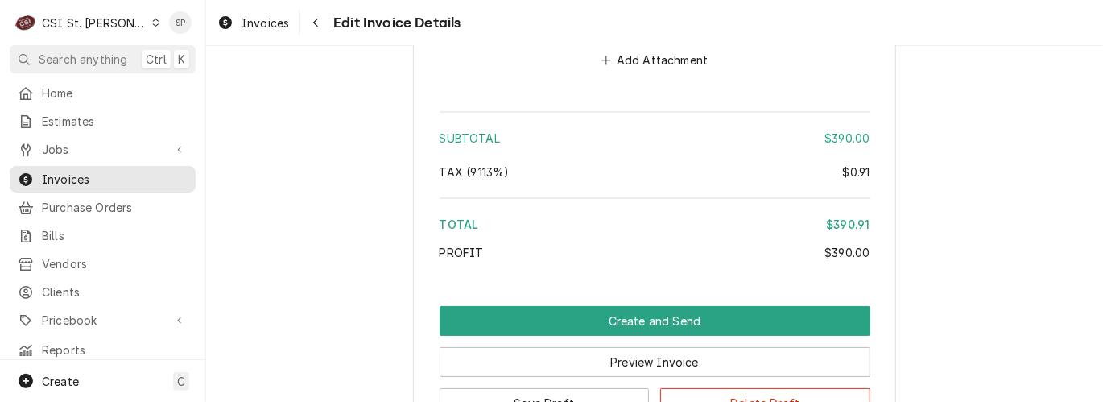
scroll to position [3130, 0]
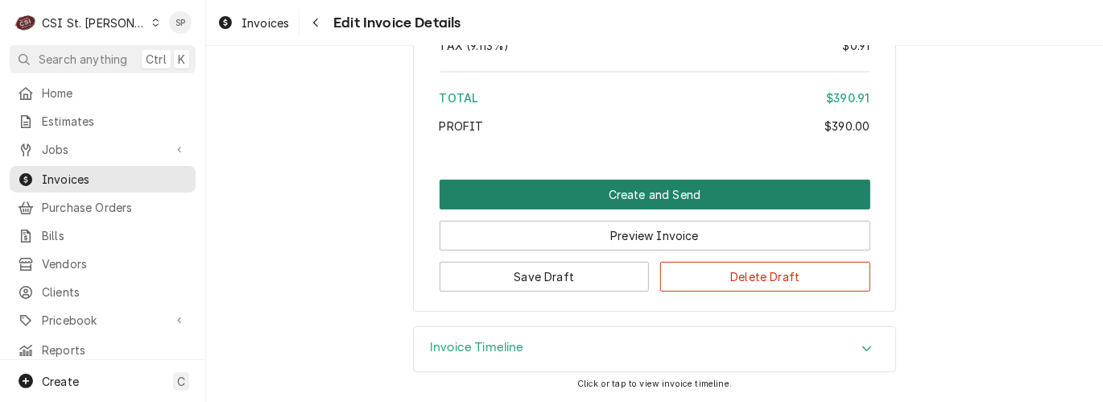
click at [681, 197] on button "Create and Send" at bounding box center [655, 195] width 431 height 30
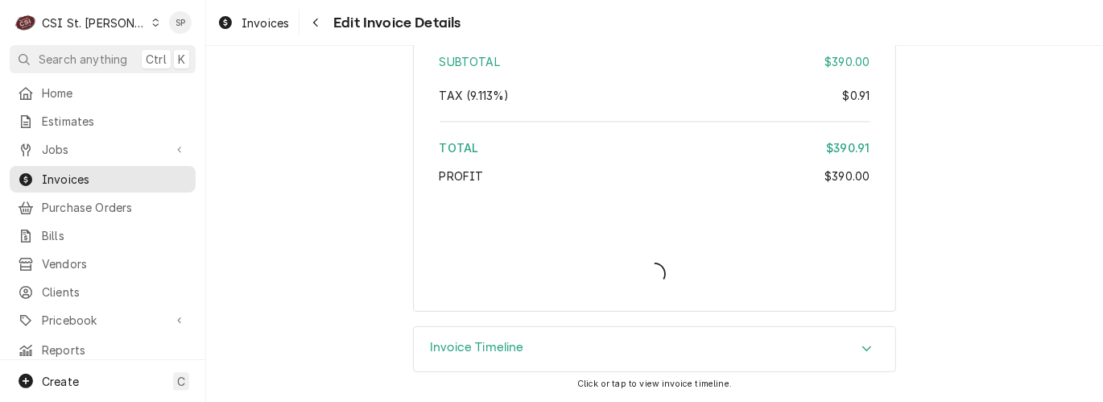
scroll to position [3078, 0]
type textarea "x"
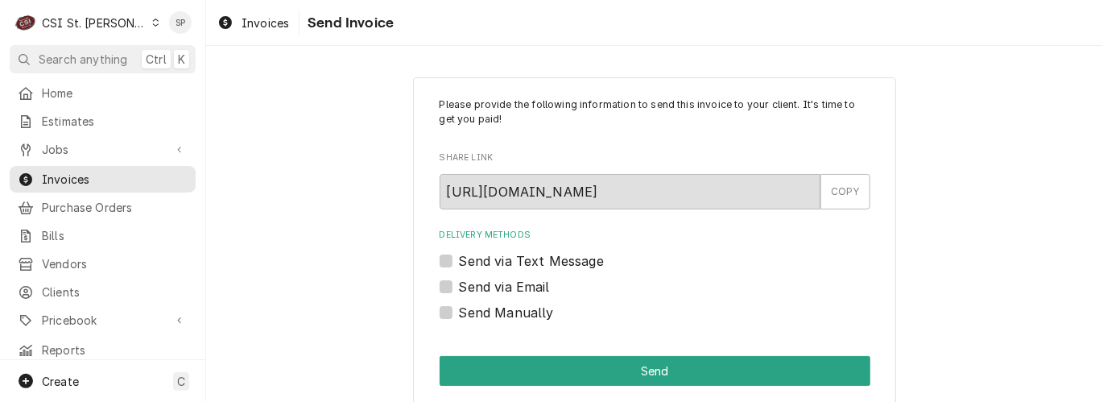
click at [464, 277] on label "Send via Email" at bounding box center [504, 286] width 91 height 19
click at [464, 277] on input "Send via Email" at bounding box center [674, 294] width 431 height 35
checkbox input "true"
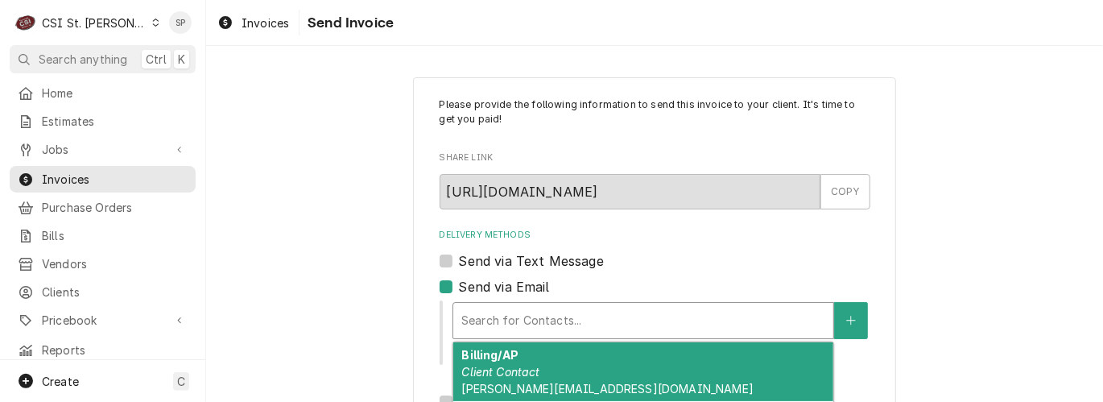
click at [477, 324] on div "Delivery Methods" at bounding box center [643, 320] width 364 height 29
click at [490, 381] on div "Billing/AP Client Contact [PERSON_NAME][EMAIL_ADDRESS][DOMAIN_NAME]" at bounding box center [643, 371] width 380 height 59
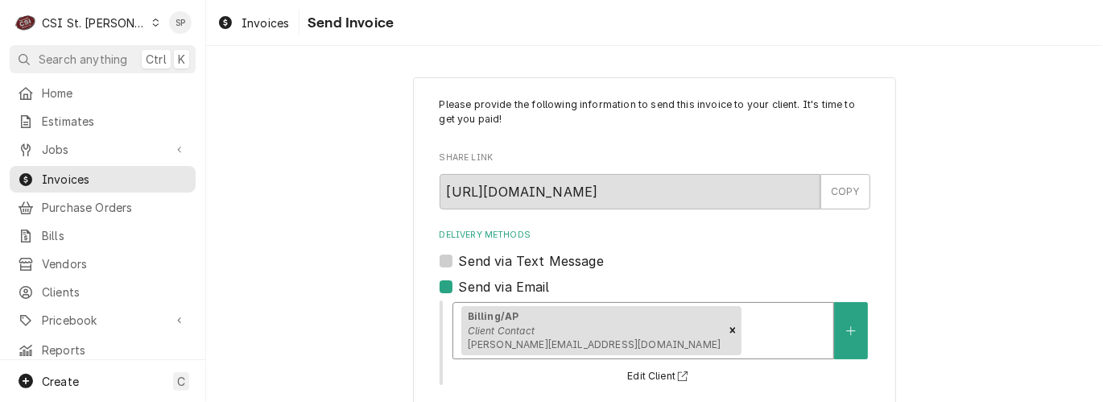
scroll to position [300, 0]
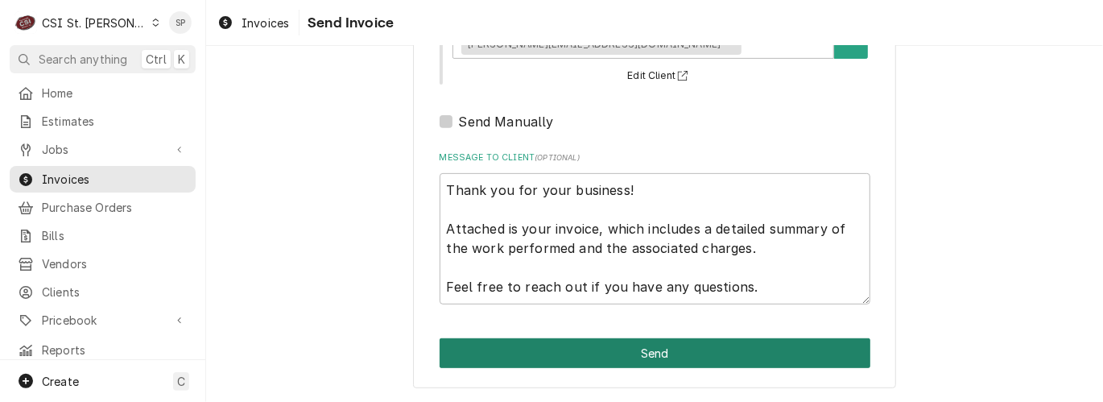
click at [706, 341] on button "Send" at bounding box center [655, 353] width 431 height 30
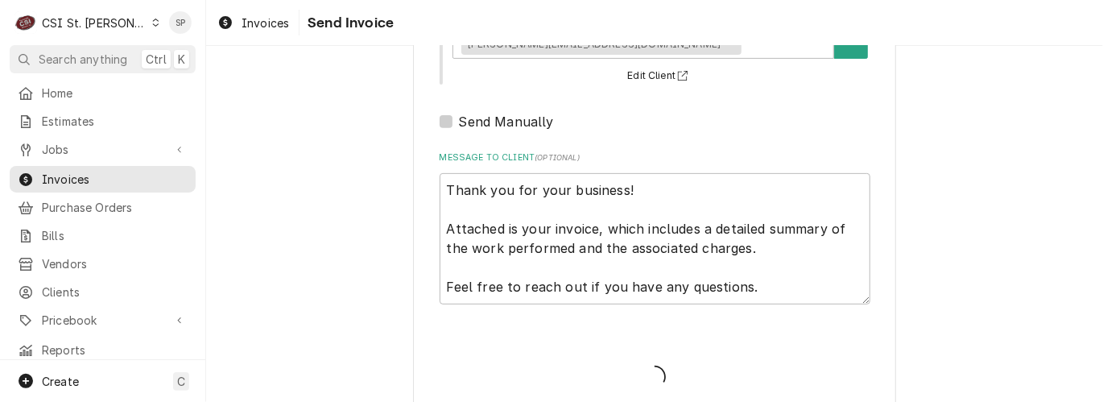
type textarea "x"
